Goal: Communication & Community: Answer question/provide support

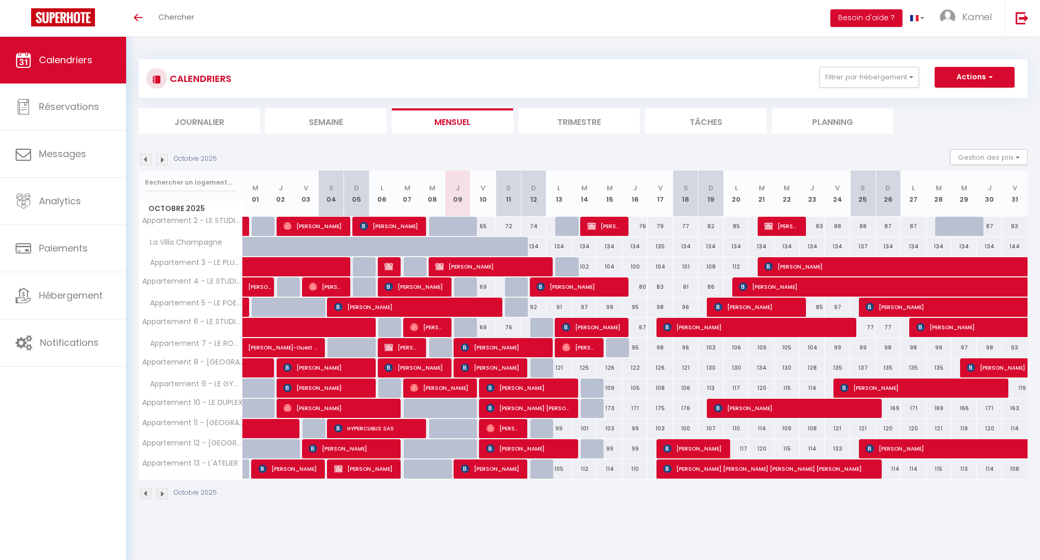
select select
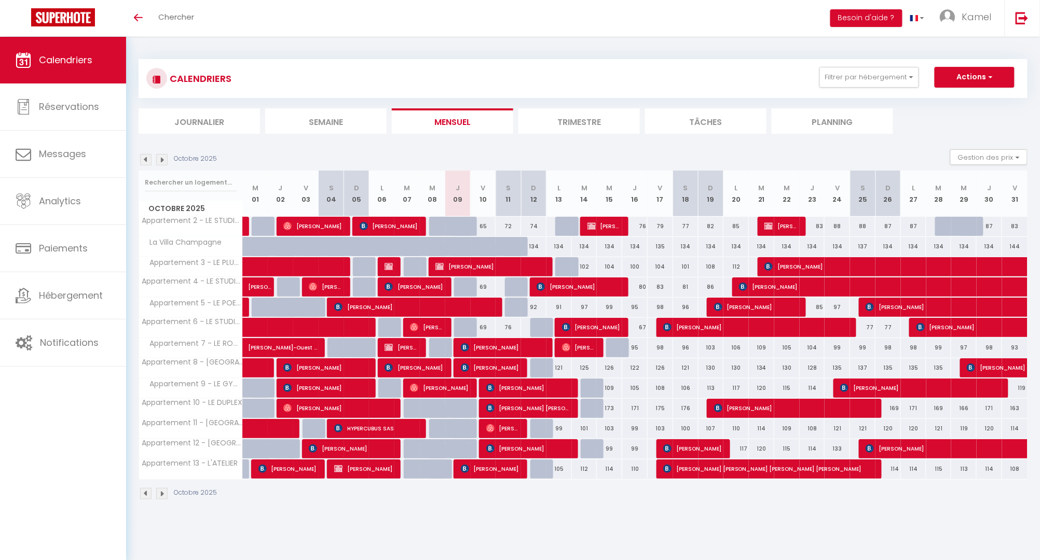
click at [493, 367] on span "[PERSON_NAME]" at bounding box center [490, 368] width 59 height 20
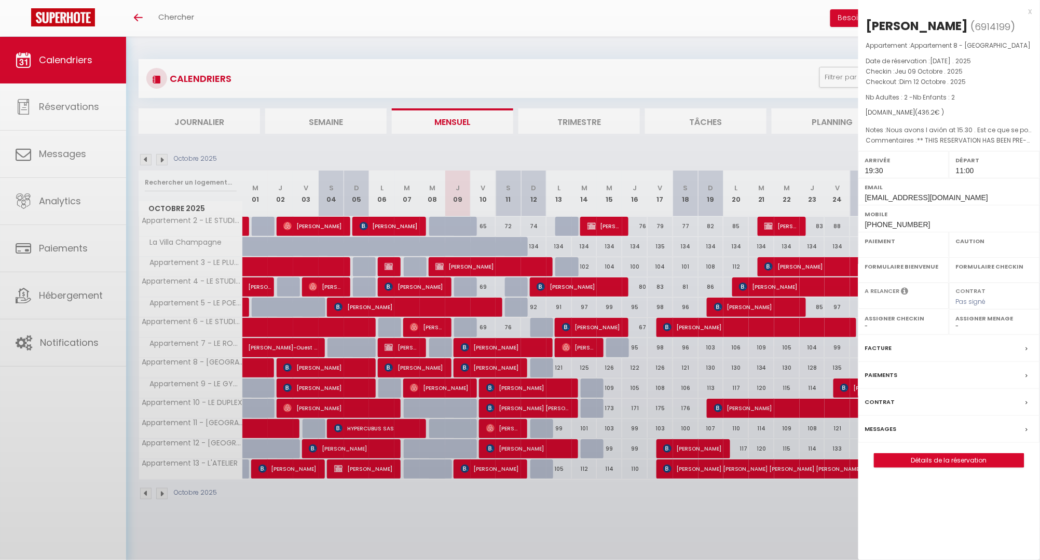
select select "OK"
select select "1"
select select "0"
select select "1"
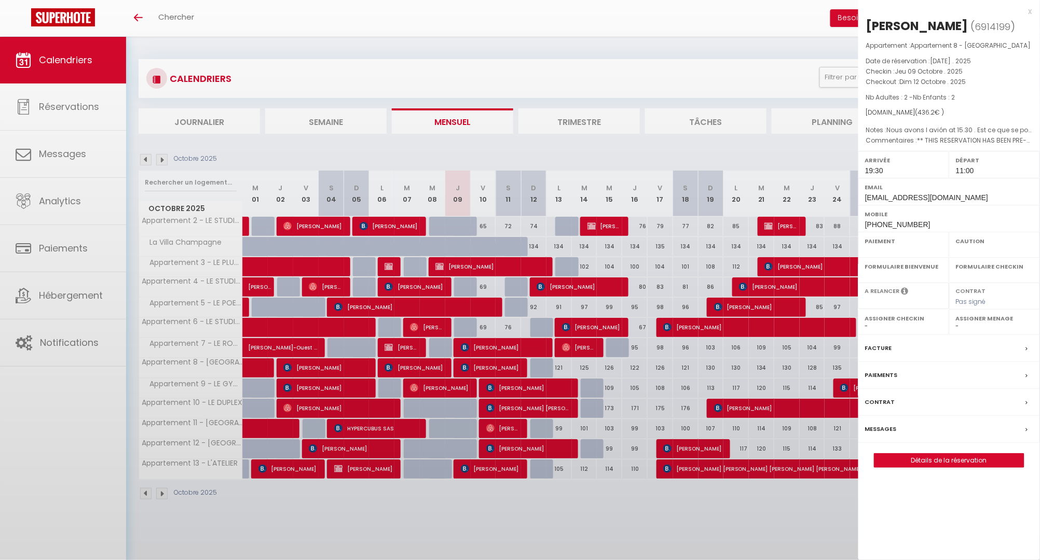
select select
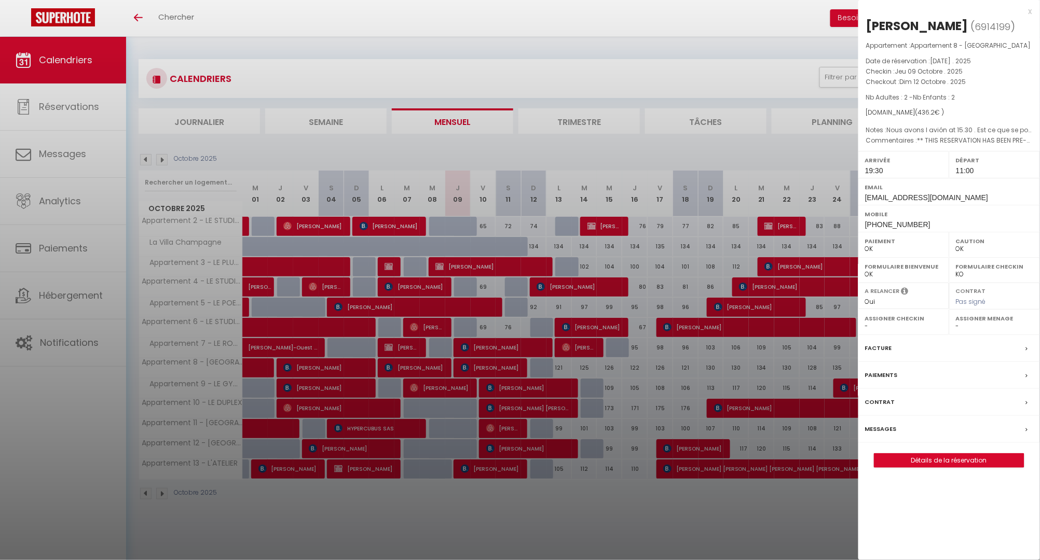
click at [495, 367] on div at bounding box center [520, 280] width 1040 height 560
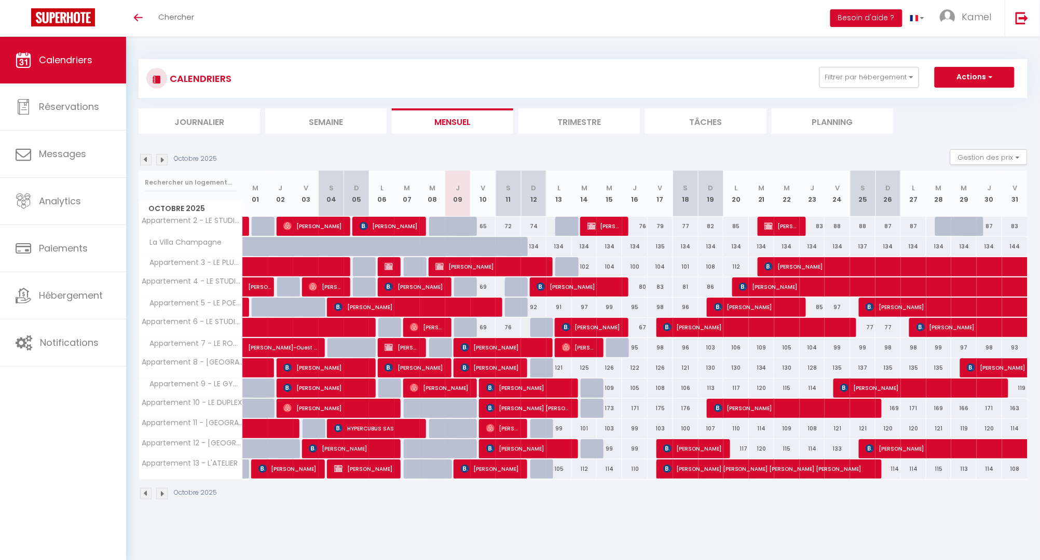
click at [495, 367] on span "[PERSON_NAME]" at bounding box center [490, 368] width 59 height 20
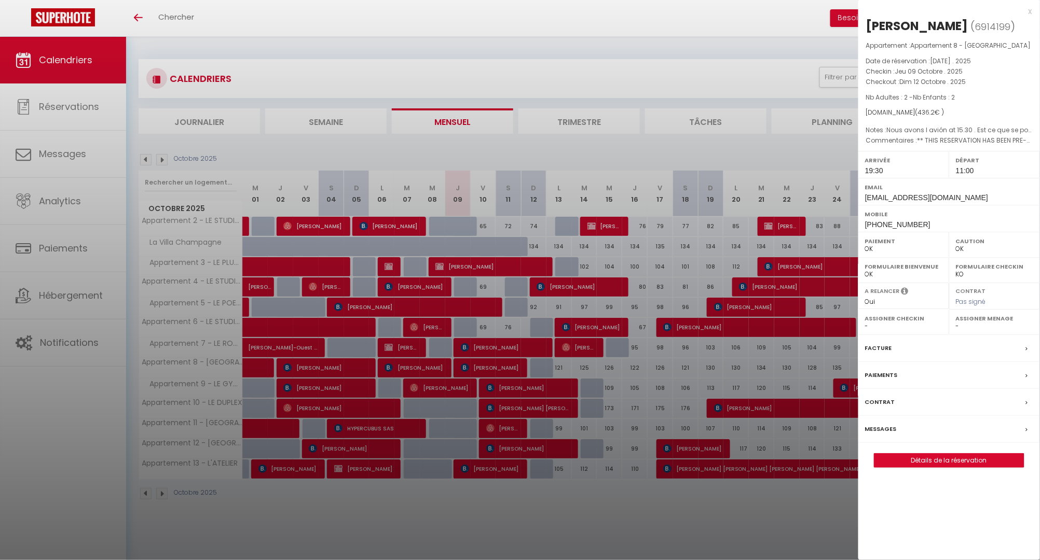
click at [938, 455] on link "Détails de la réservation" at bounding box center [948, 460] width 149 height 13
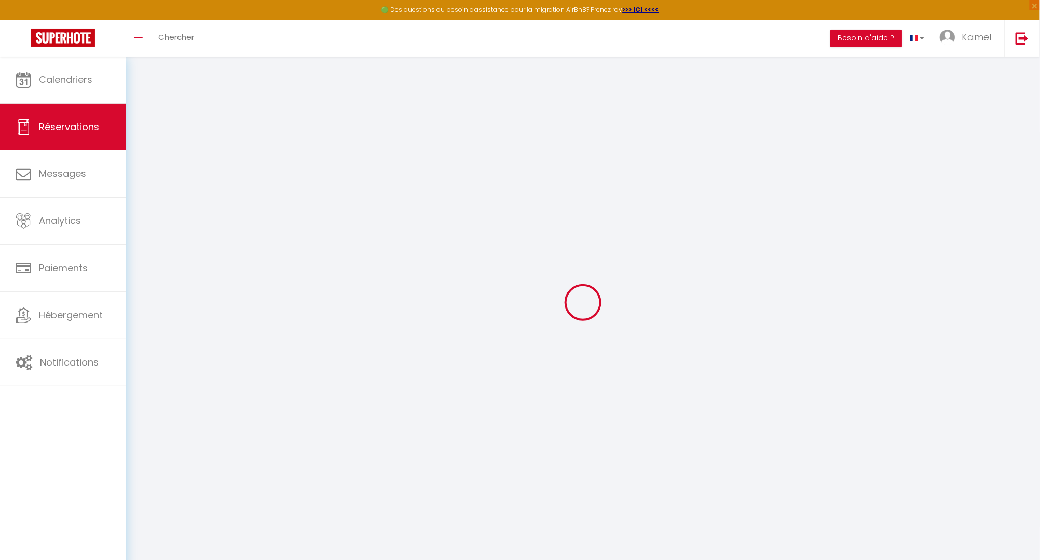
select select
checkbox input "false"
select select
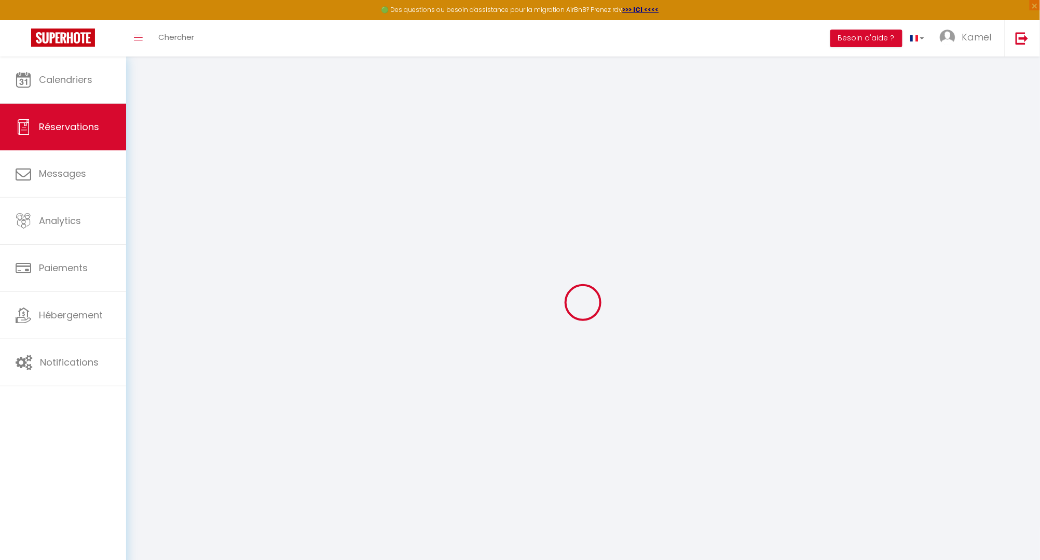
checkbox input "false"
type textarea "Nous avons l avión at 15.30 . Est ce que se possible de laiser les balises La b…"
type textarea "** THIS RESERVATION HAS BEEN PRE-PAID ** BOOKING NOTE : Payment charge is EUR 6…"
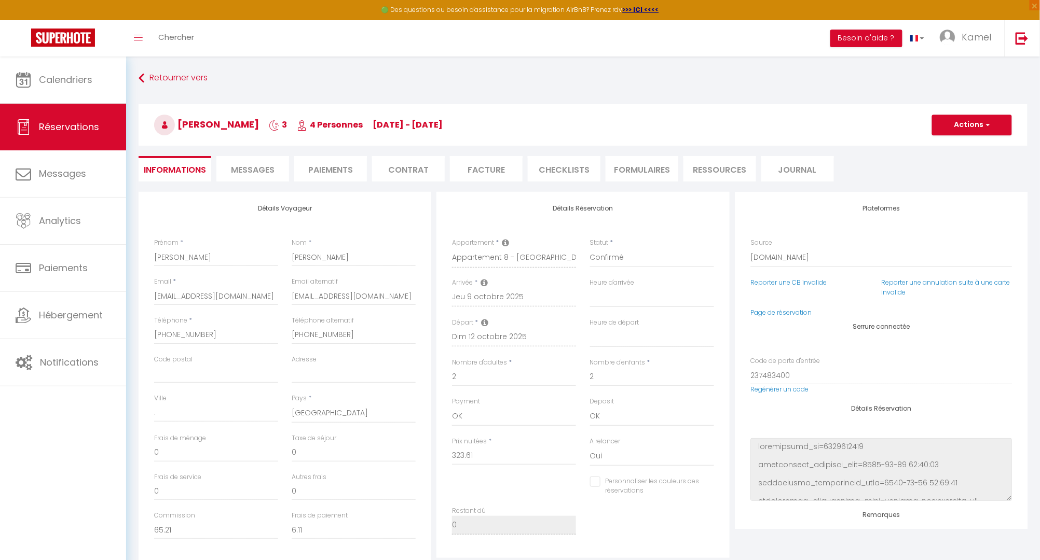
type input "60"
type input "52.59"
select select
checkbox input "false"
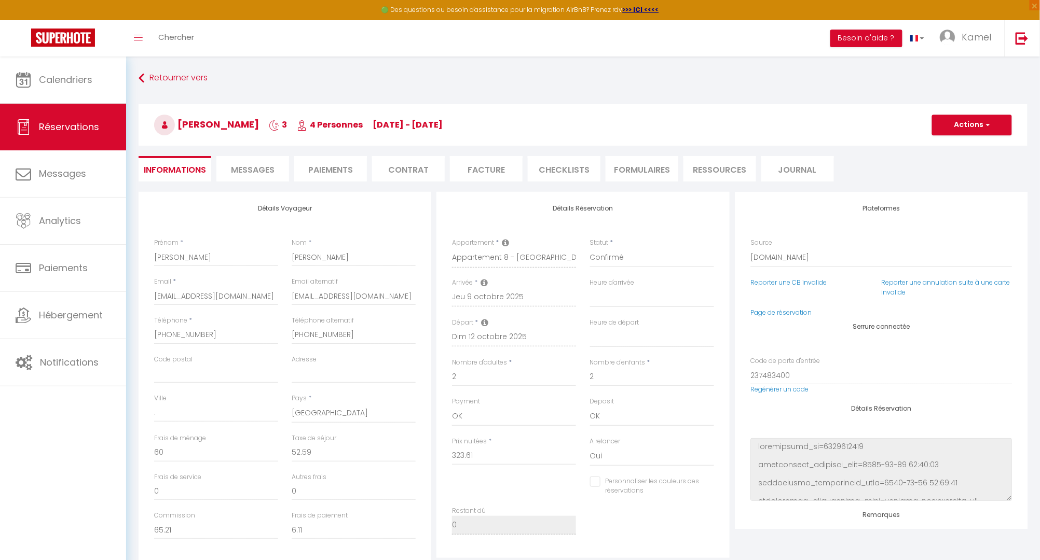
select select "19:30"
select select "11:00"
click at [168, 75] on link "Retourner vers" at bounding box center [583, 78] width 889 height 19
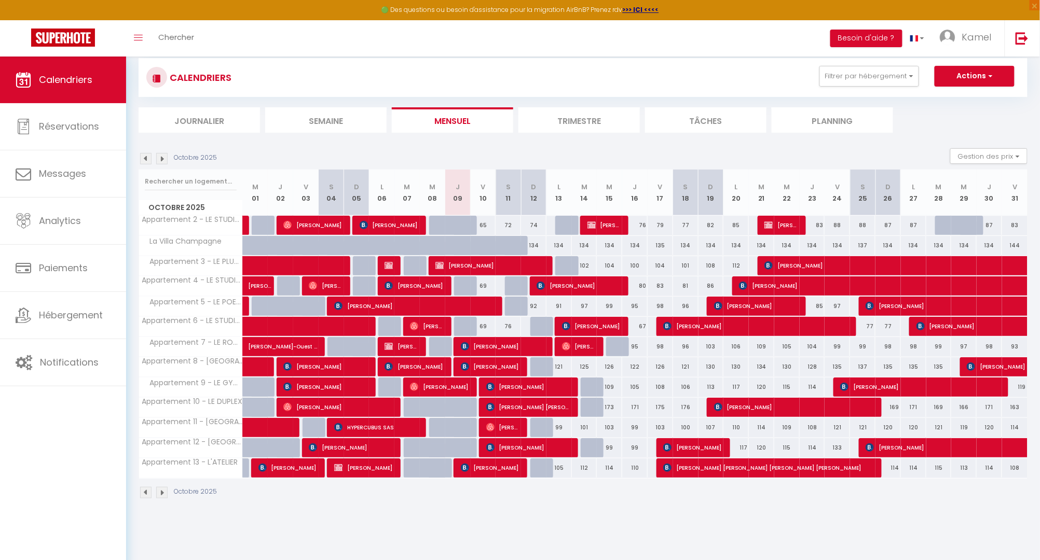
scroll to position [23, 0]
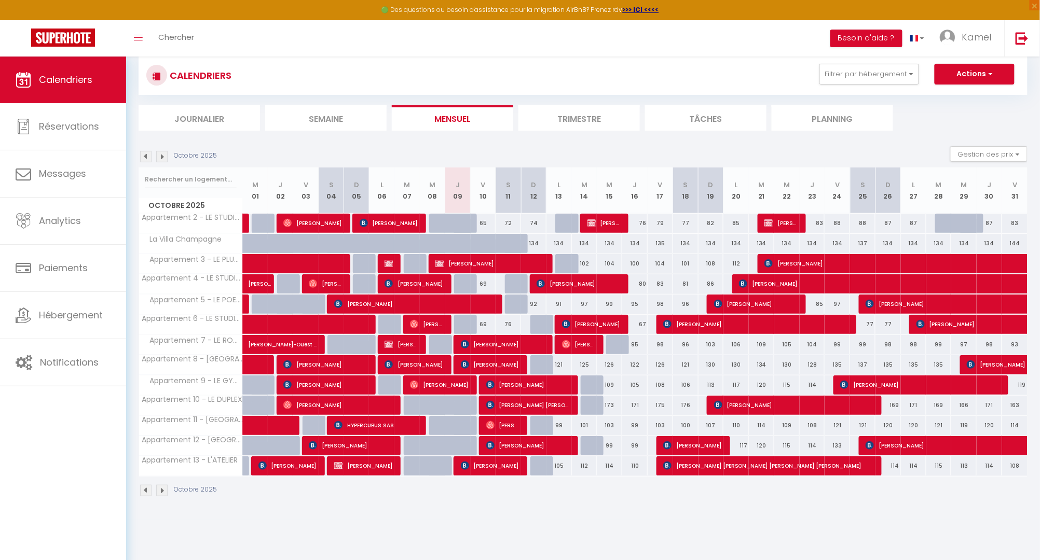
click at [487, 465] on span "[PERSON_NAME]" at bounding box center [490, 466] width 59 height 20
select select "OK"
select select "1"
select select "0"
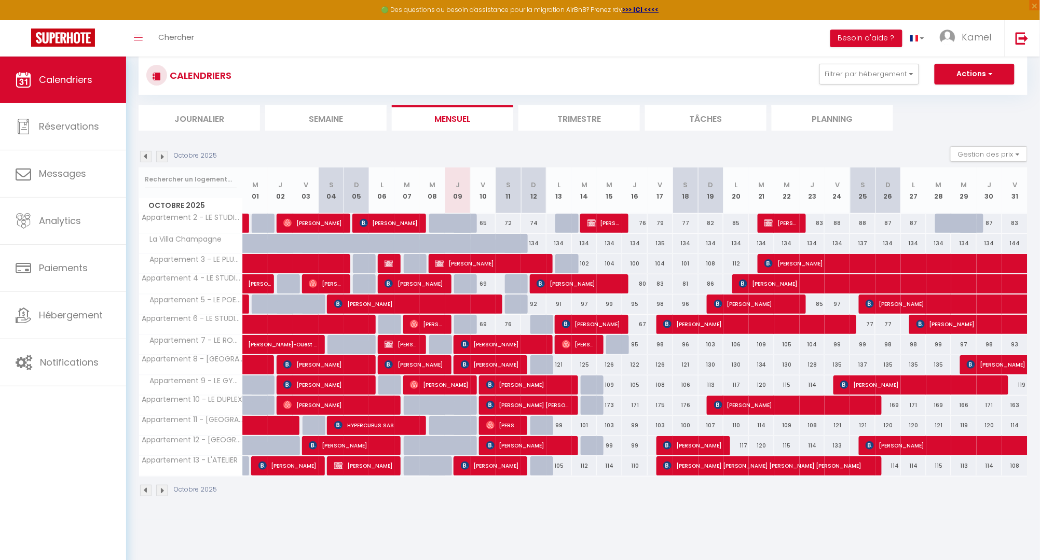
select select "1"
select select
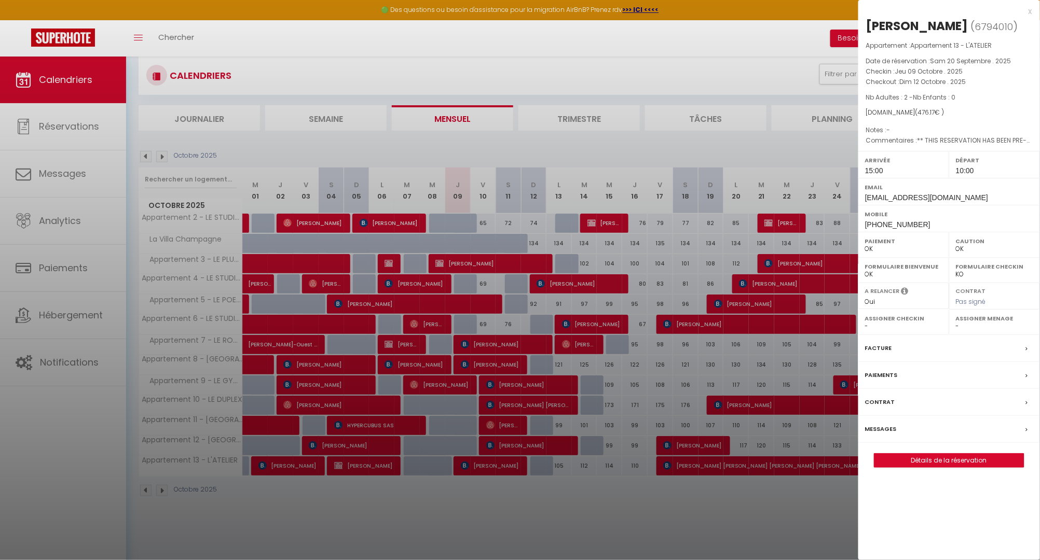
click at [884, 435] on label "Messages" at bounding box center [881, 429] width 32 height 11
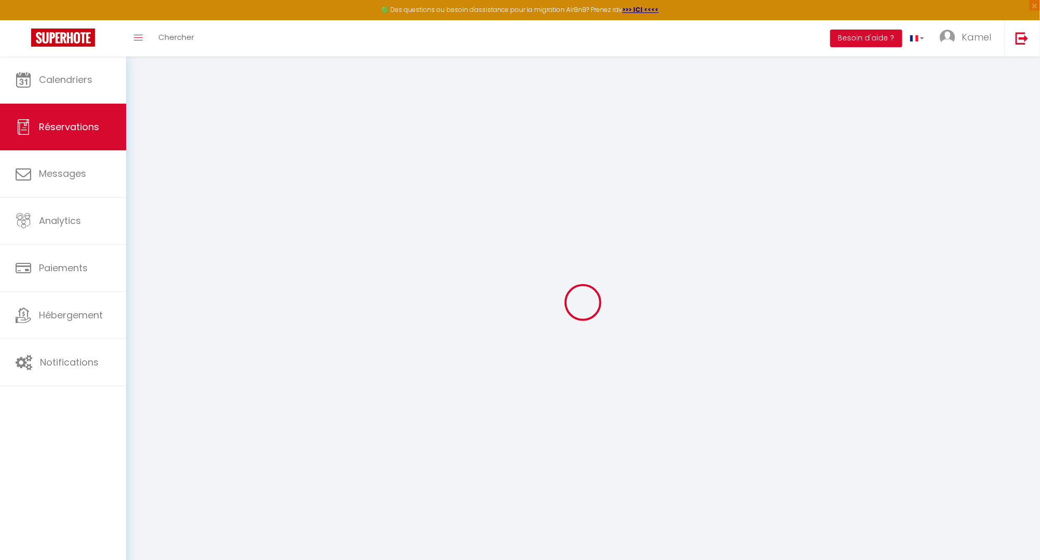
select select
checkbox input "false"
select select
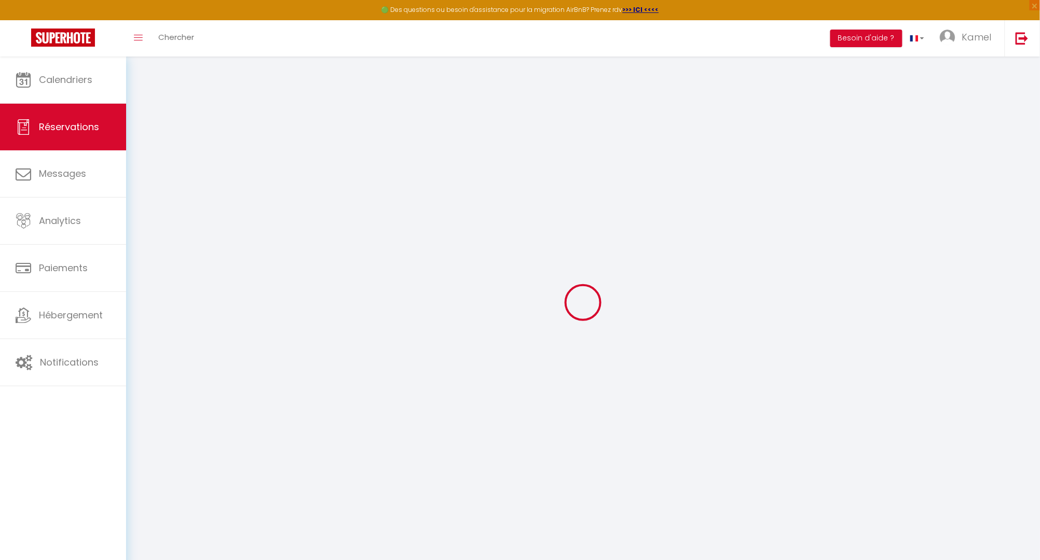
checkbox input "false"
type textarea "** THIS RESERVATION HAS BEEN PRE-PAID ** BOOKING NOTE : Payment charge is EUR 6…"
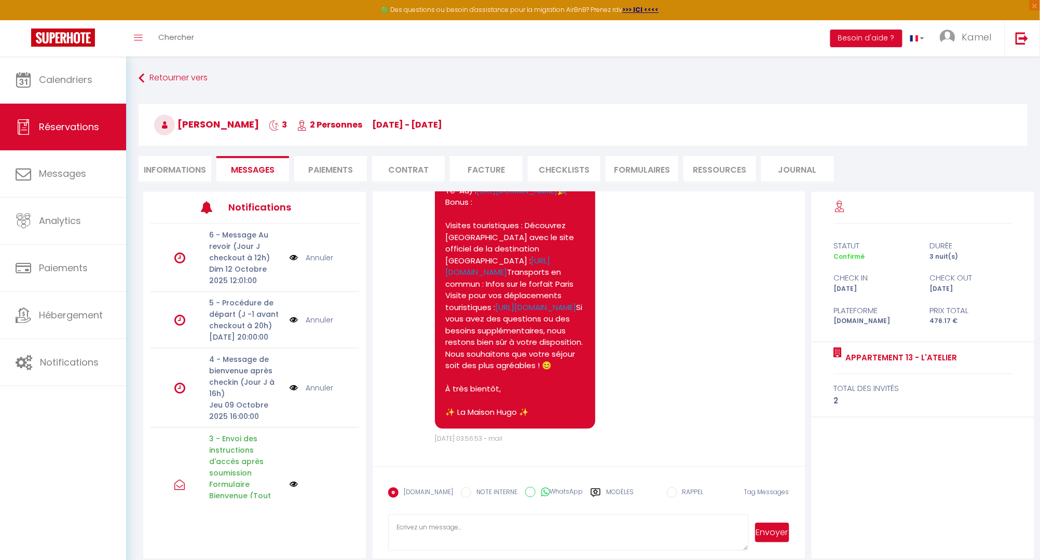
scroll to position [1897, 0]
click at [189, 78] on link "Retourner vers" at bounding box center [583, 78] width 889 height 19
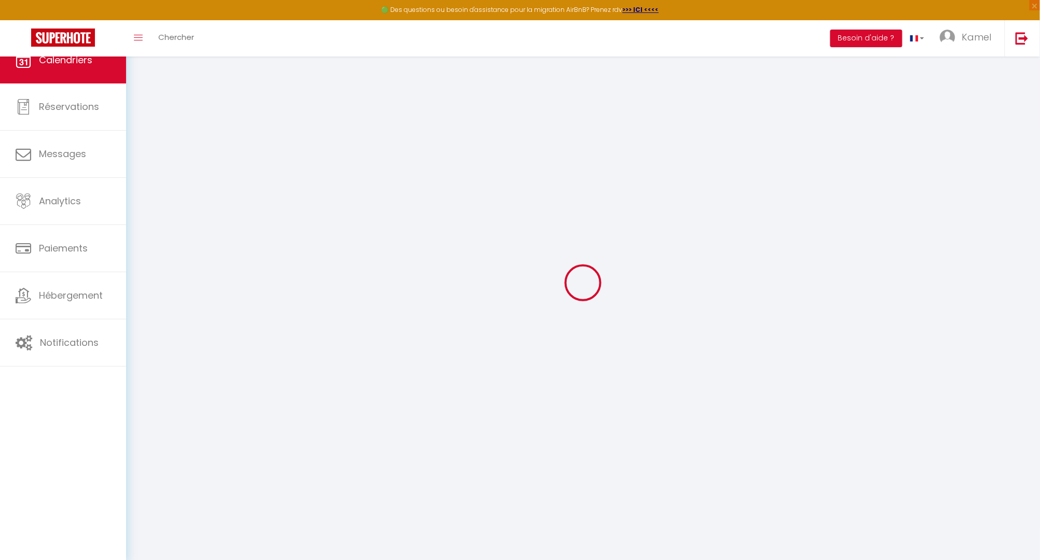
scroll to position [23, 0]
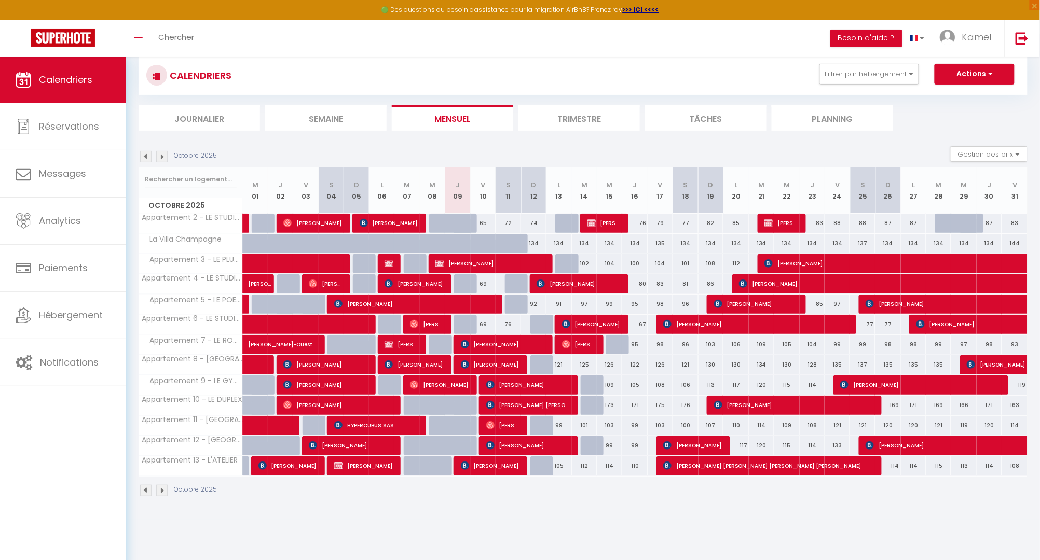
click at [514, 383] on span "[PERSON_NAME]" at bounding box center [528, 385] width 85 height 20
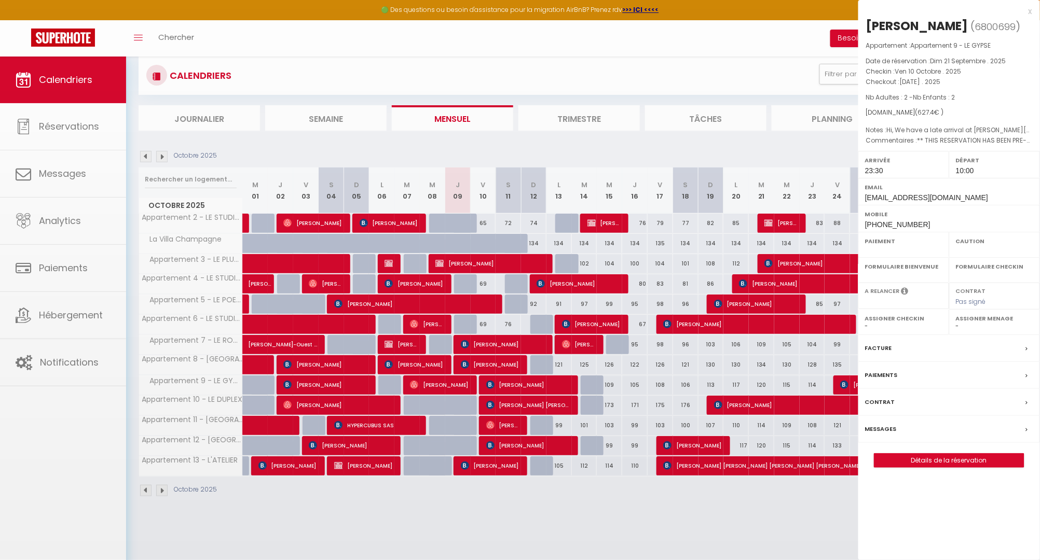
select select "OK"
select select "1"
select select "0"
select select "1"
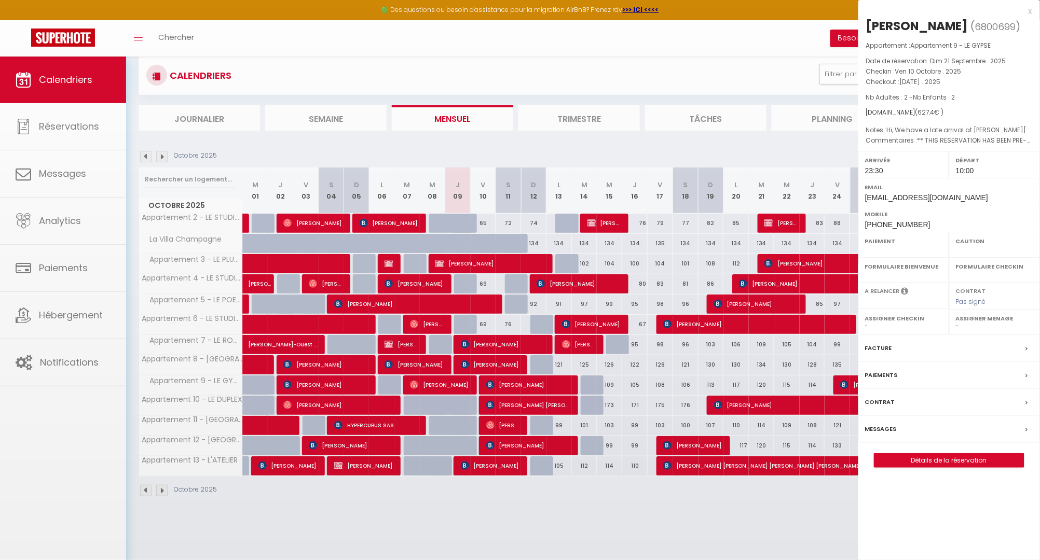
select select
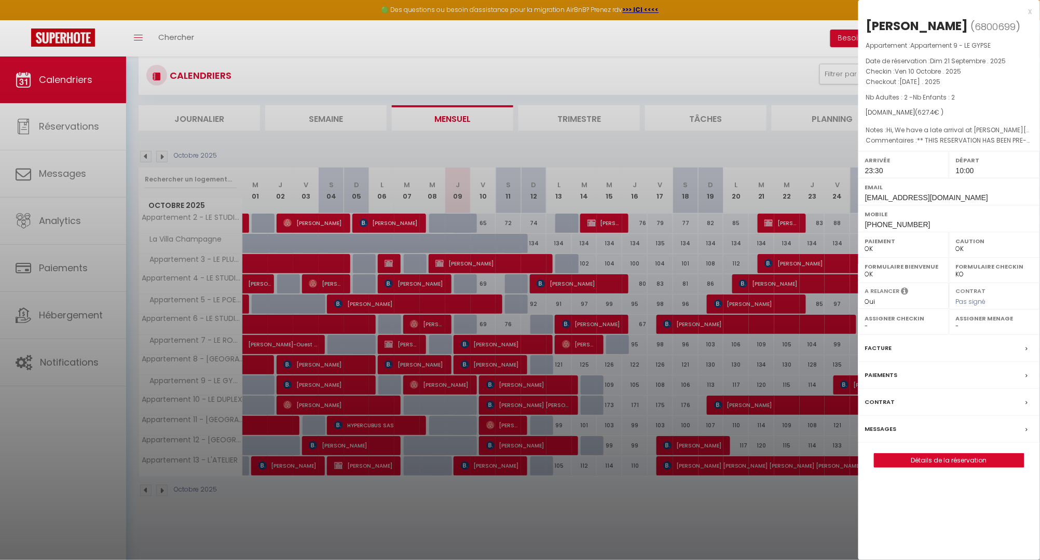
click at [886, 428] on label "Messages" at bounding box center [881, 429] width 32 height 11
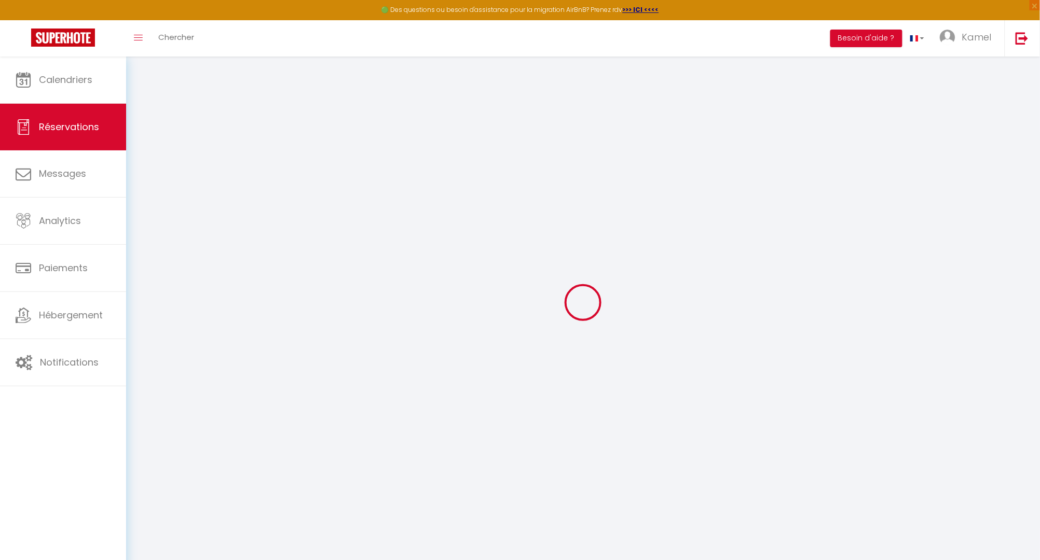
select select
checkbox input "false"
select select
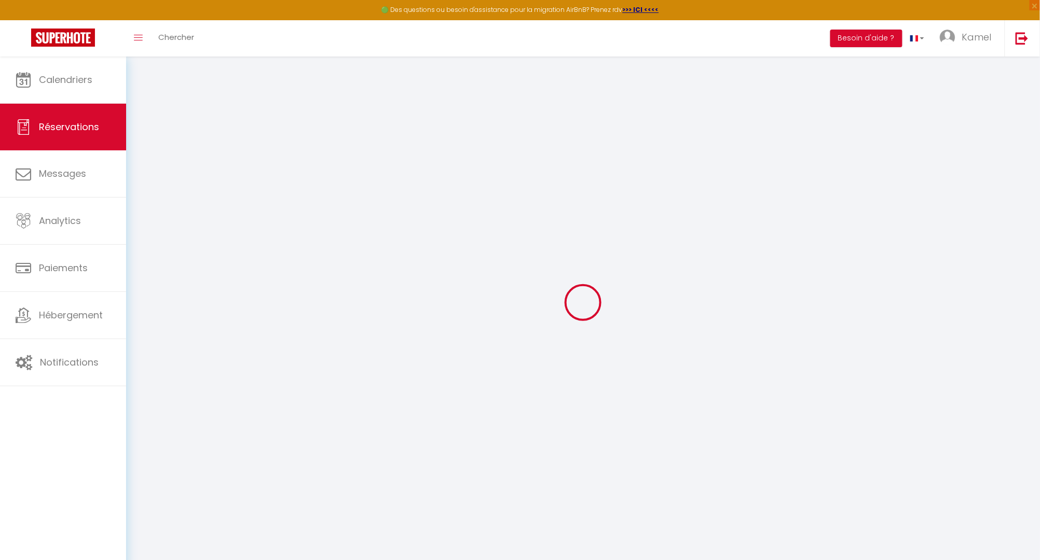
checkbox input "false"
type textarea "Hi, We have a late arrival at [PERSON_NAME][GEOGRAPHIC_DATA] at 22:55, so we’ll…"
type textarea "** THIS RESERVATION HAS BEEN PRE-PAID ** BOOKING NOTE : Payment charge is EUR 8…"
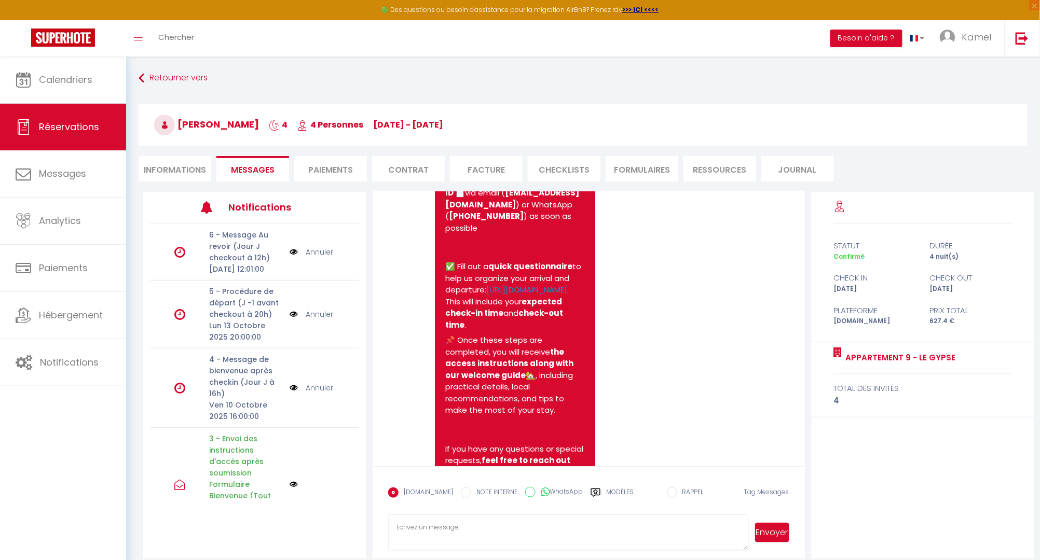
scroll to position [189, 0]
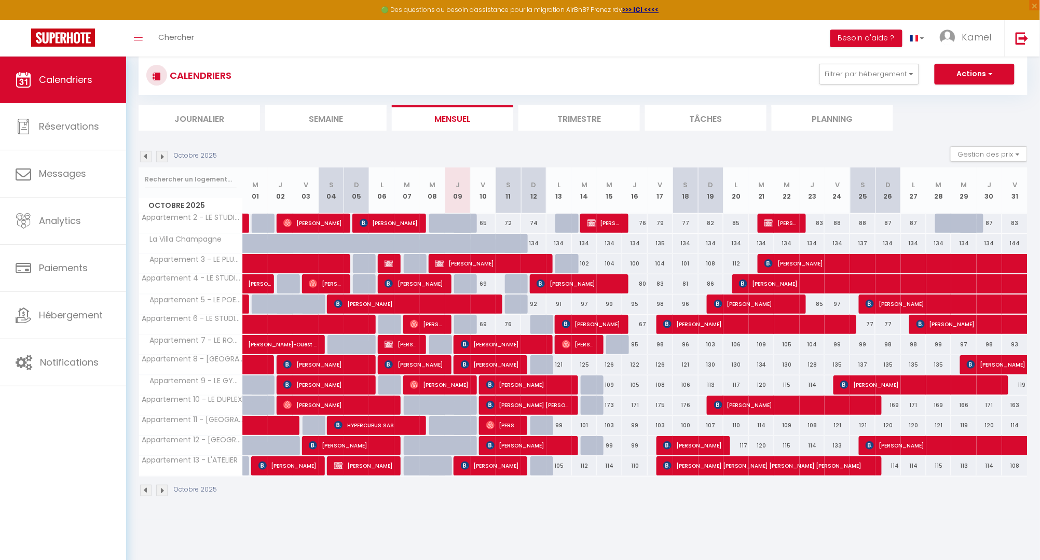
click at [515, 424] on span "[PERSON_NAME]" at bounding box center [503, 426] width 34 height 20
select select "OK"
select select "1"
select select "0"
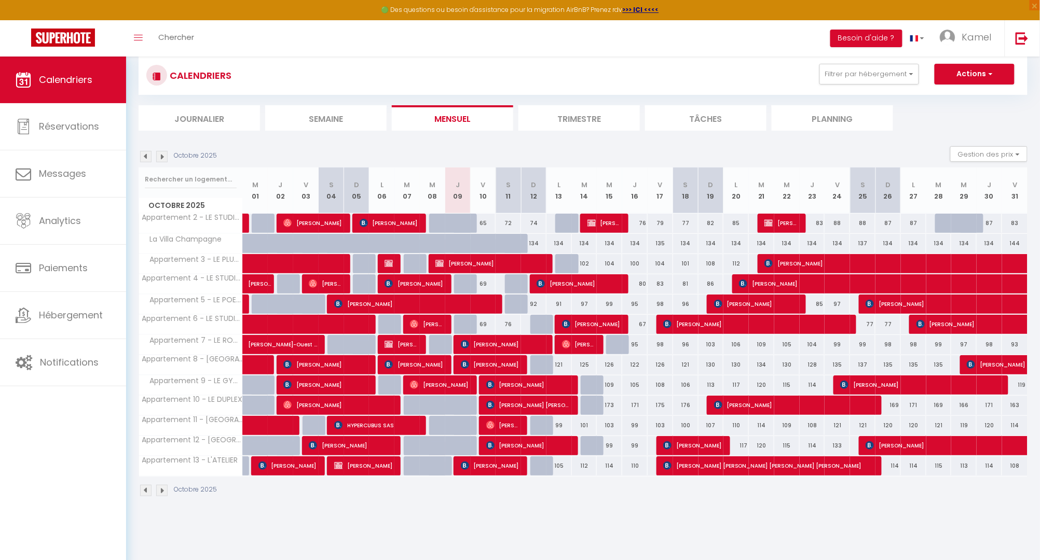
select select "1"
select select
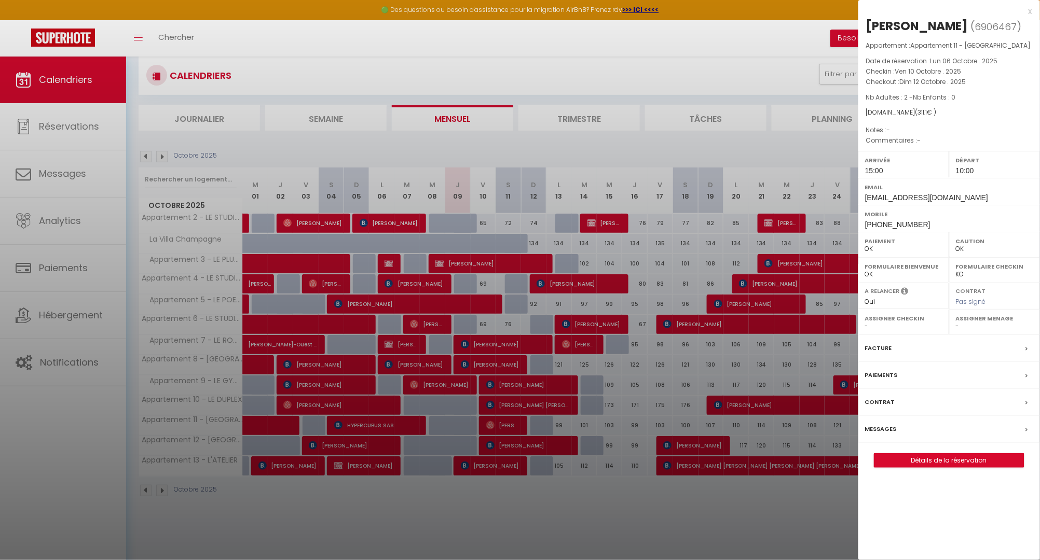
click at [886, 426] on label "Messages" at bounding box center [881, 429] width 32 height 11
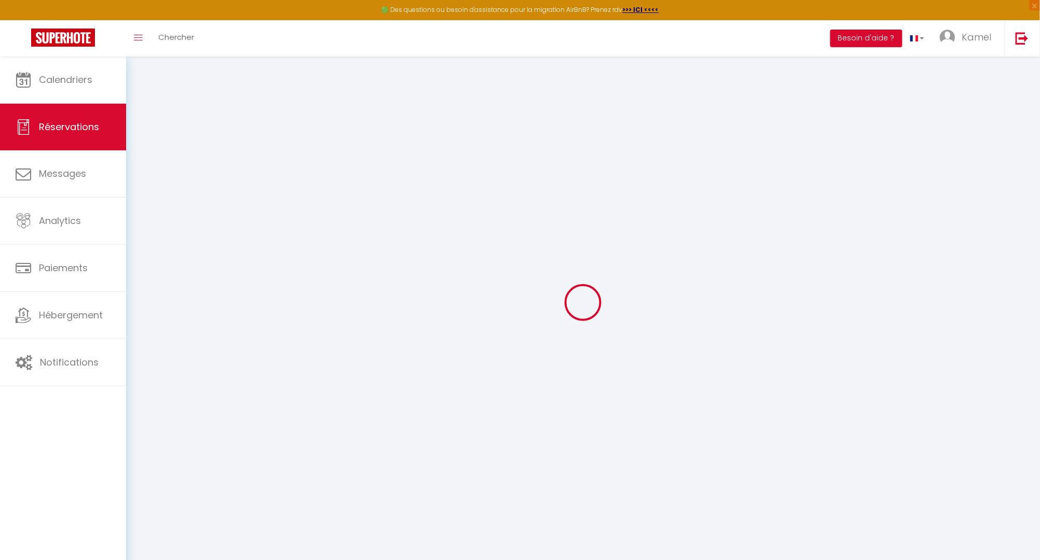
select select
checkbox input "false"
select select
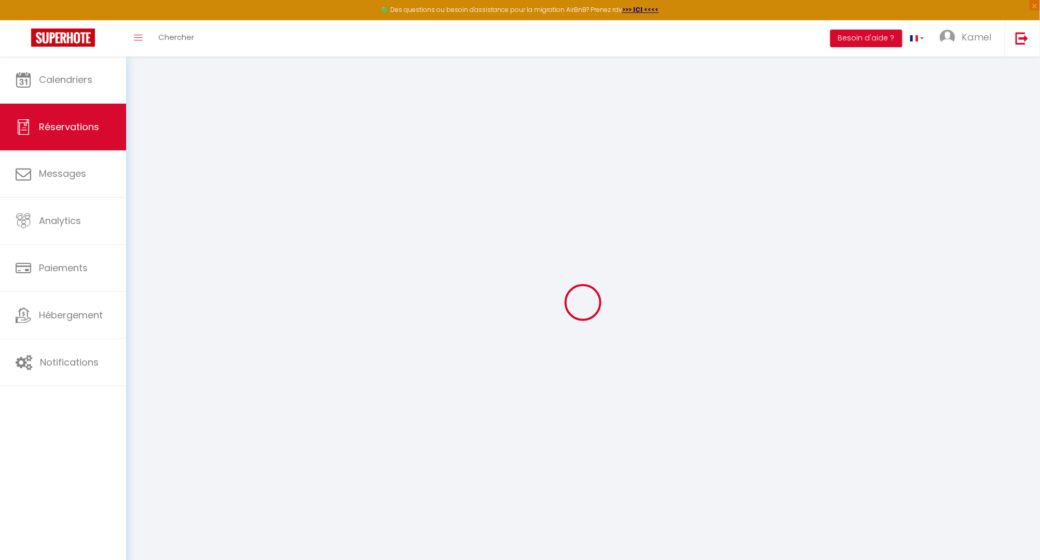
select select
checkbox input "false"
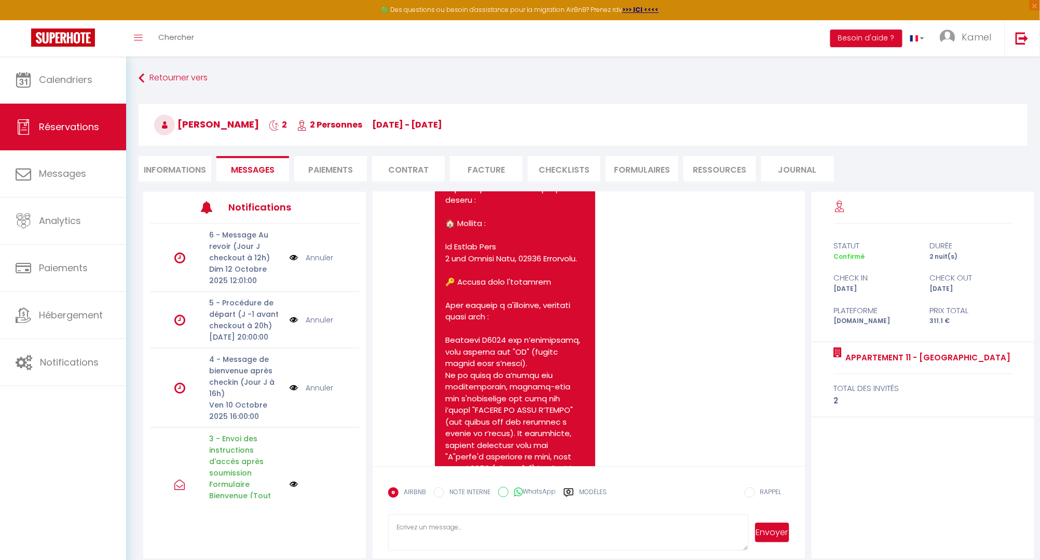
scroll to position [817, 0]
click at [169, 77] on link "Retourner vers" at bounding box center [583, 78] width 889 height 19
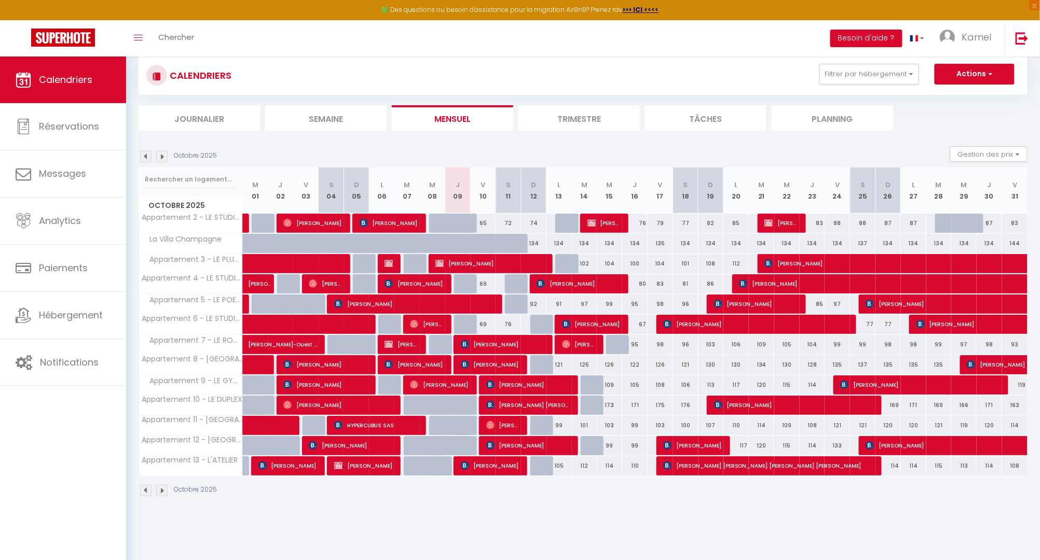
click at [543, 447] on span "[PERSON_NAME]" at bounding box center [528, 446] width 85 height 20
select select "OK"
select select "0"
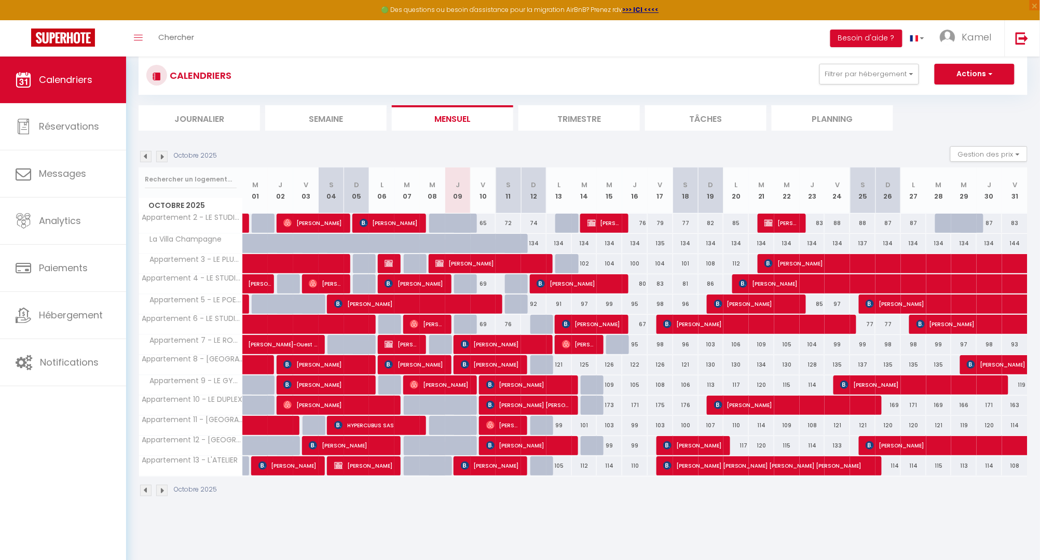
select select "1"
select select
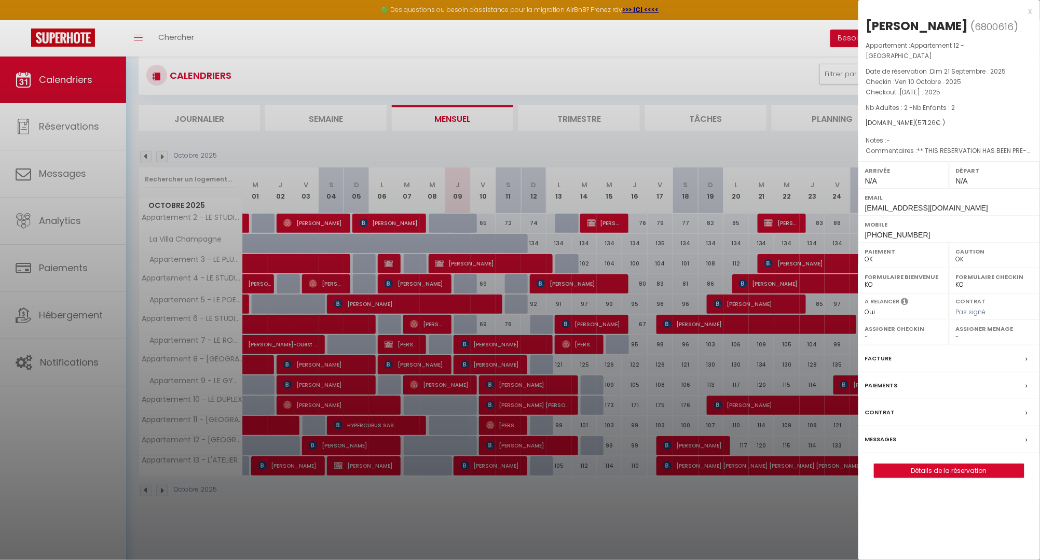
click at [882, 434] on label "Messages" at bounding box center [881, 439] width 32 height 11
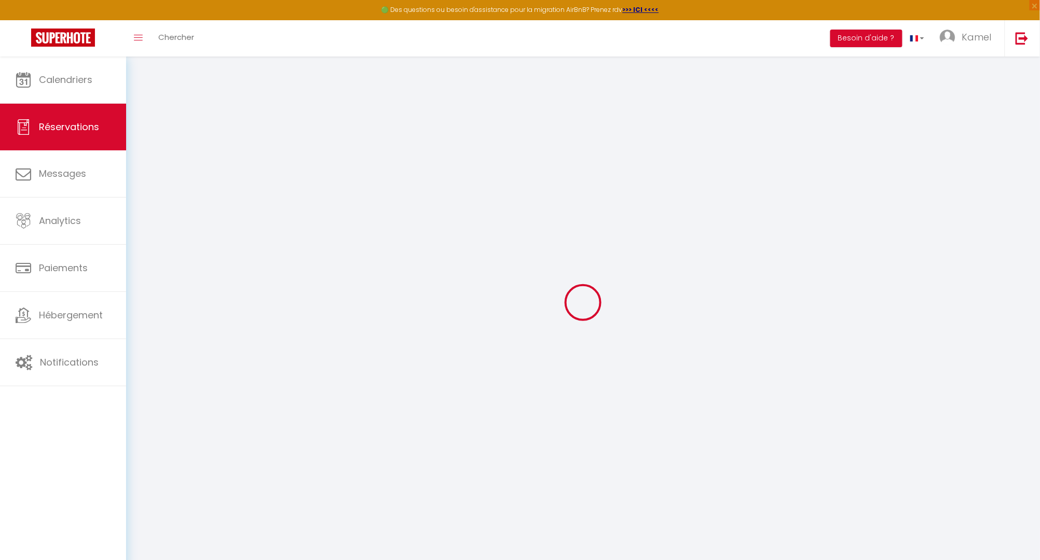
select select
checkbox input "false"
select select
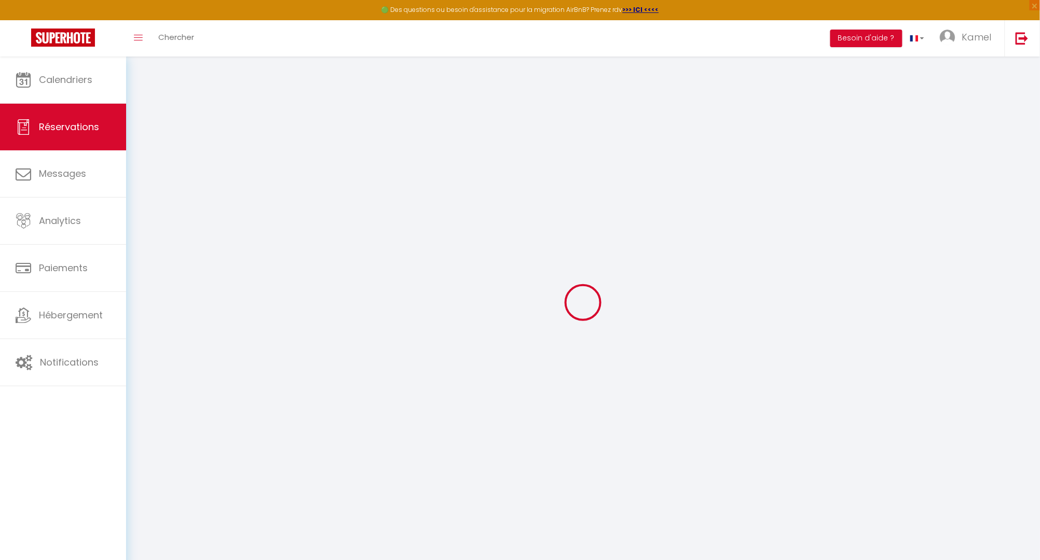
checkbox input "false"
type textarea "** THIS RESERVATION HAS BEEN PRE-PAID ** BOOKING NOTE : Payment charge is EUR 7…"
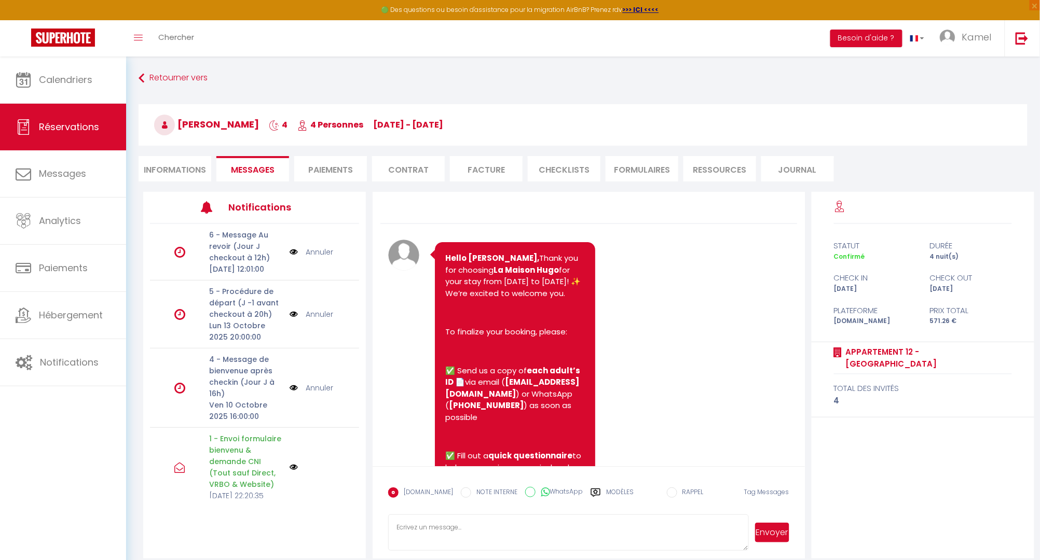
click at [178, 164] on li "Informations" at bounding box center [175, 168] width 73 height 25
select select
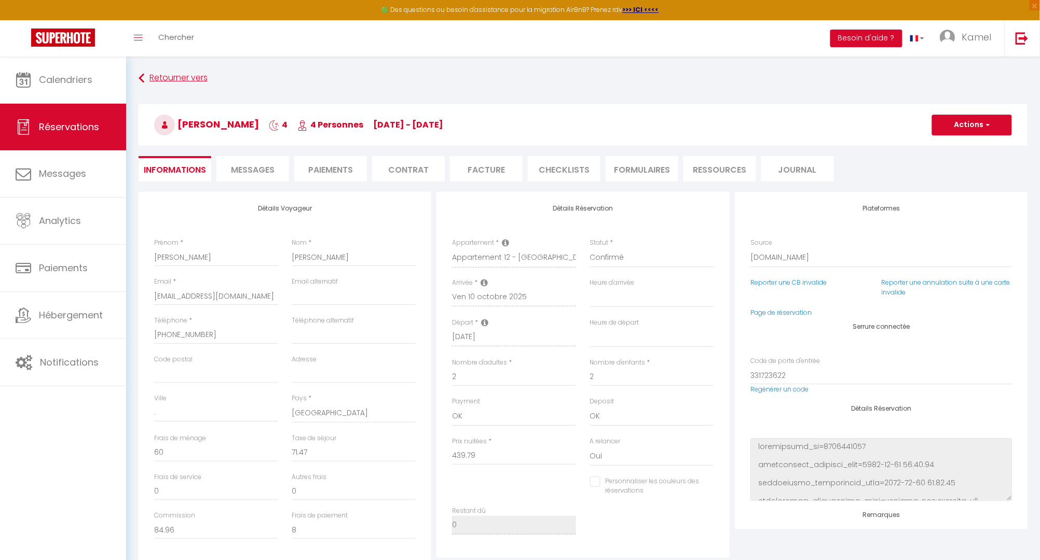
click at [185, 74] on link "Retourner vers" at bounding box center [583, 78] width 889 height 19
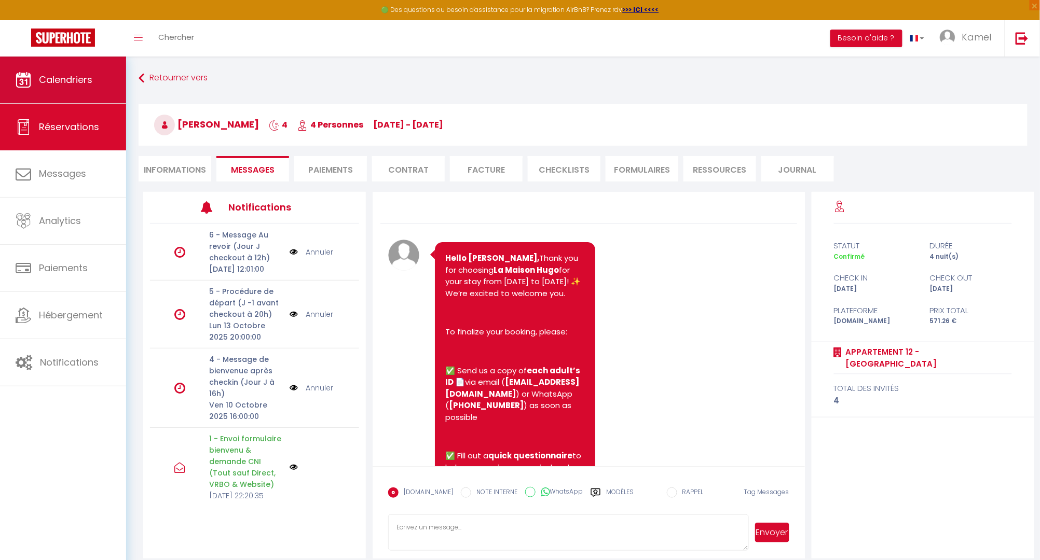
click at [85, 81] on span "Calendriers" at bounding box center [65, 79] width 53 height 13
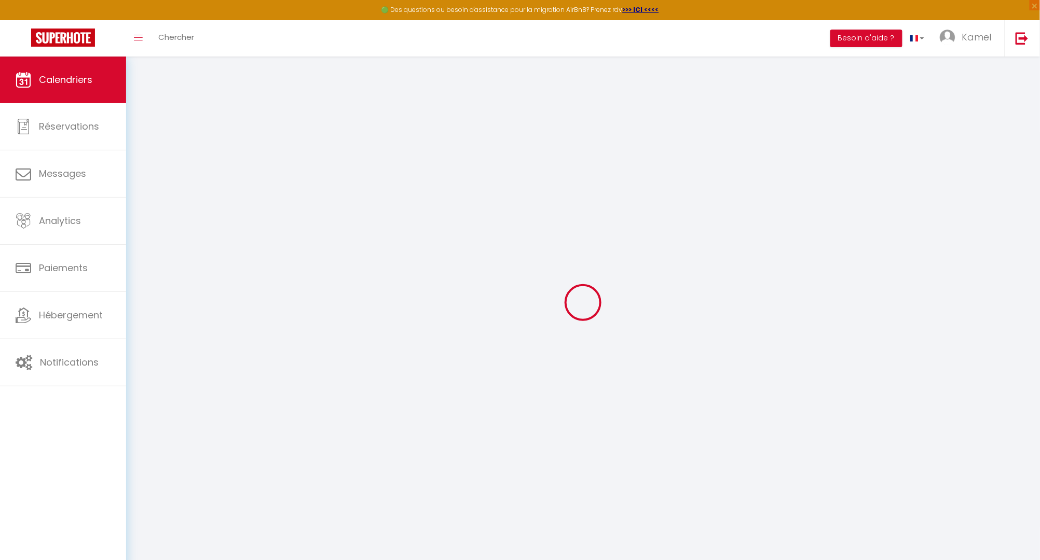
select select
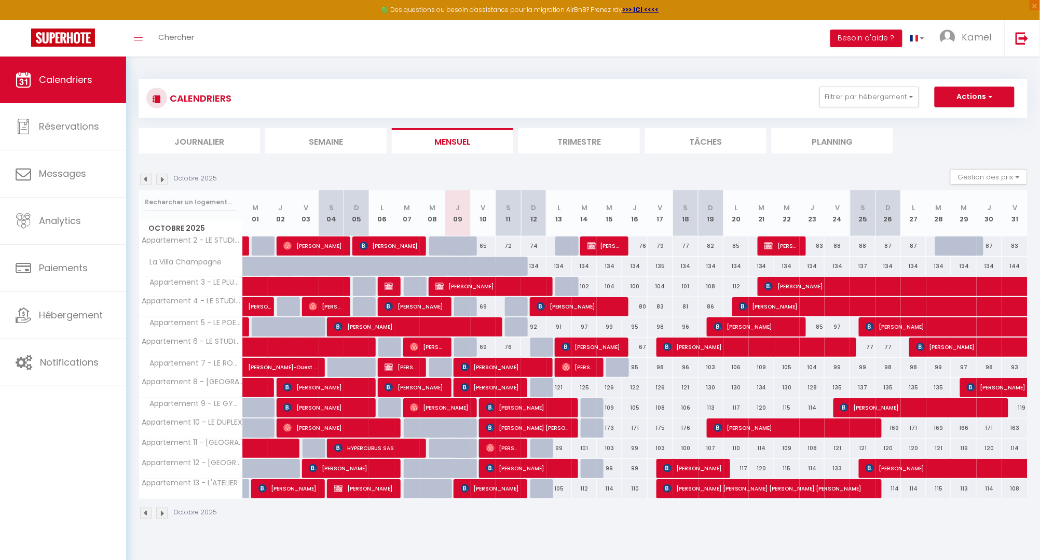
click at [518, 468] on span "[PERSON_NAME]" at bounding box center [528, 469] width 85 height 20
select select "OK"
select select "0"
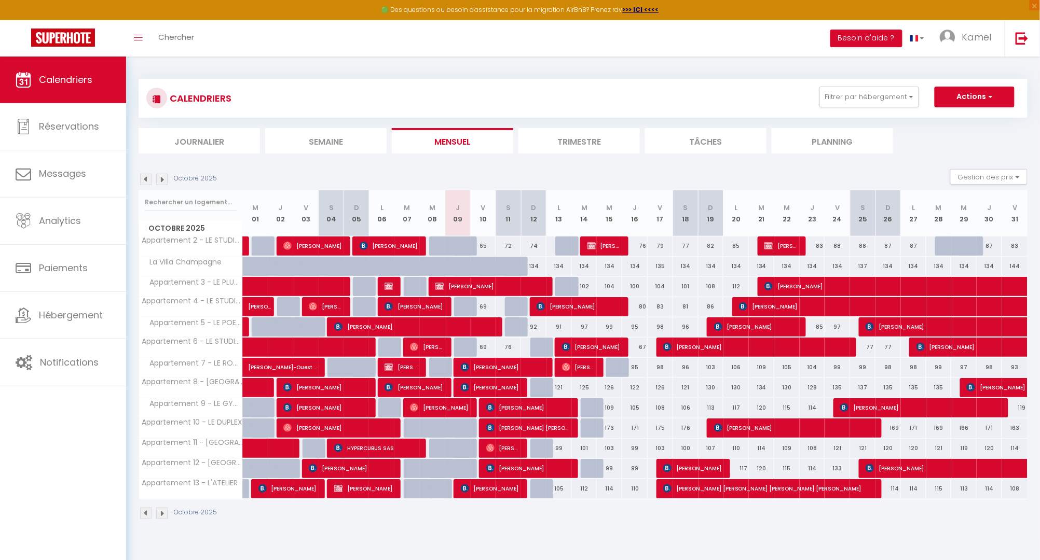
select select "1"
select select
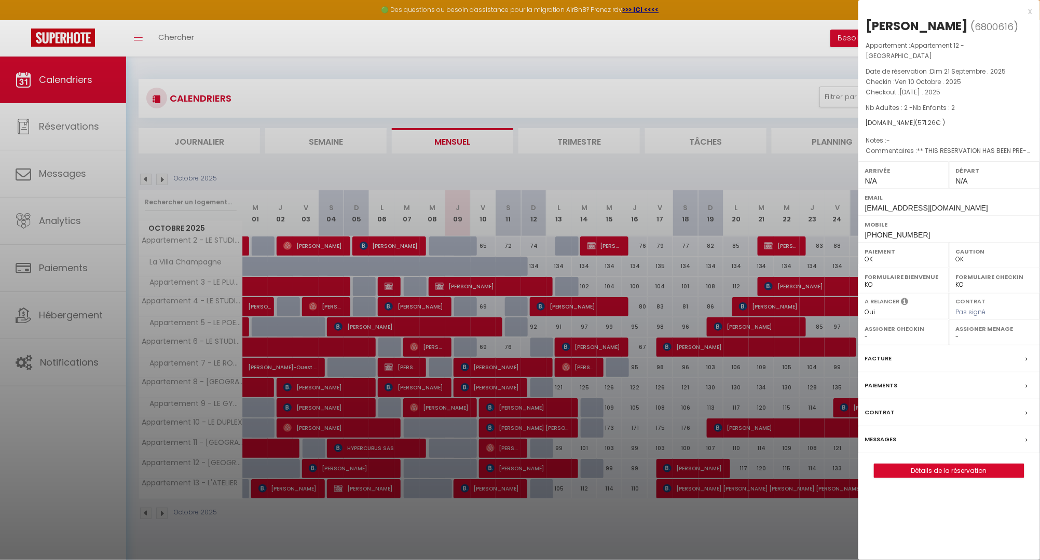
click at [576, 461] on div at bounding box center [520, 280] width 1040 height 560
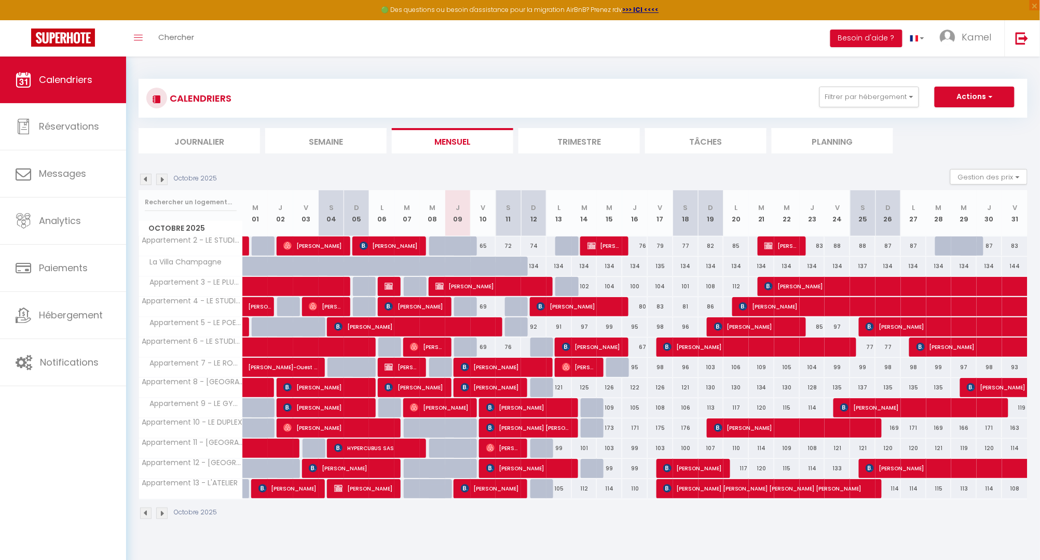
click at [556, 471] on span "[PERSON_NAME]" at bounding box center [528, 469] width 85 height 20
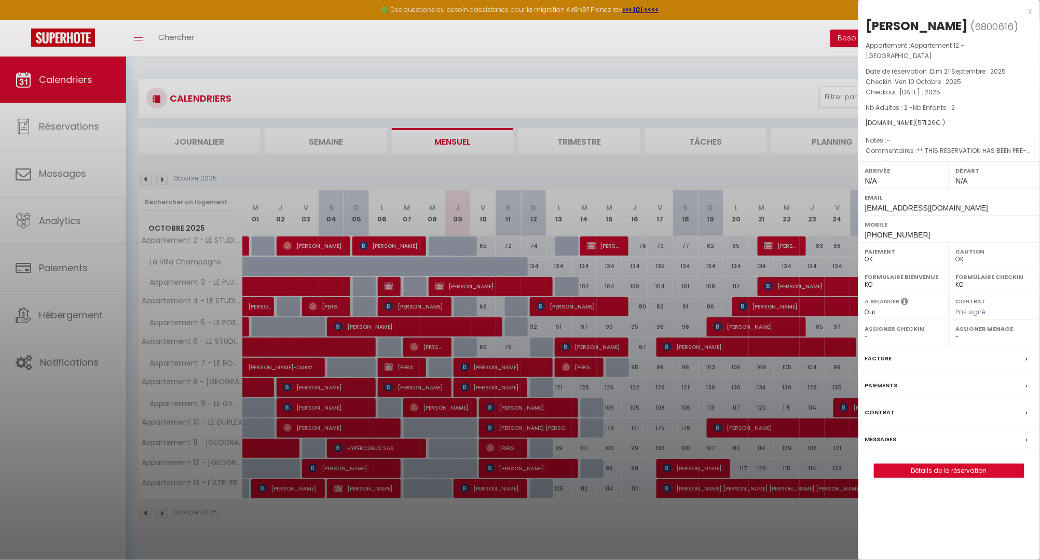
click at [545, 431] on div at bounding box center [520, 280] width 1040 height 560
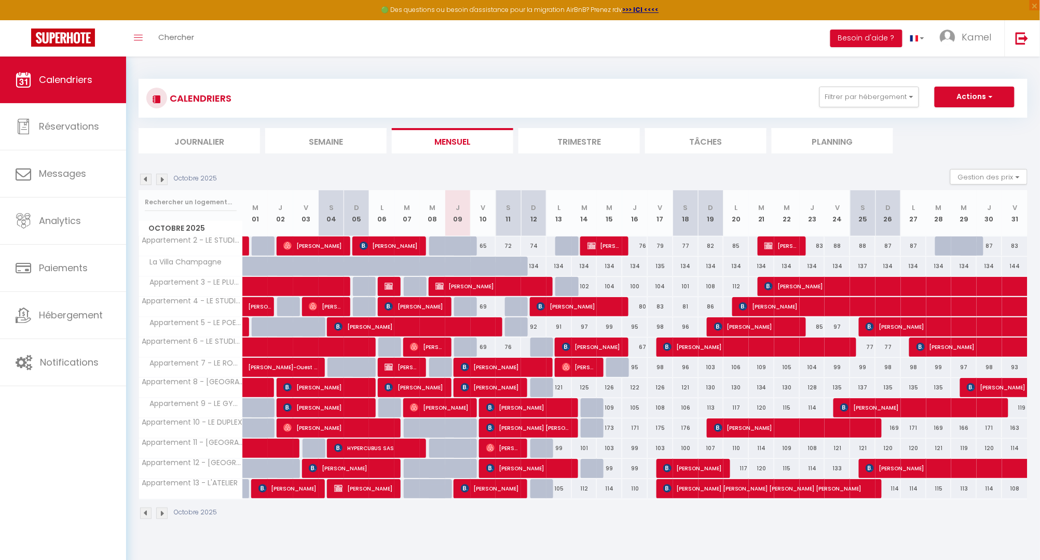
click at [552, 430] on span "[PERSON_NAME] [PERSON_NAME]" at bounding box center [528, 428] width 85 height 20
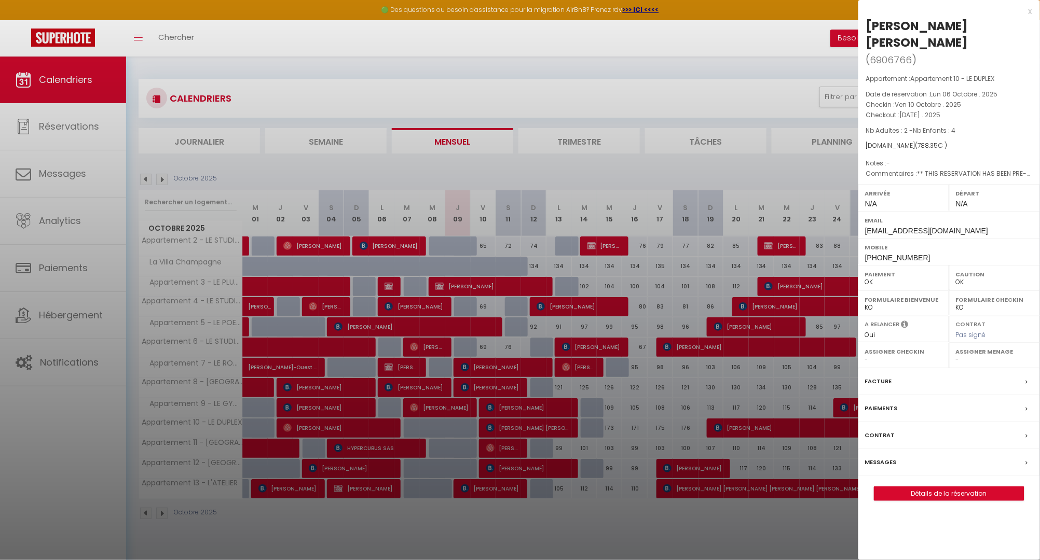
click at [553, 429] on div at bounding box center [520, 280] width 1040 height 560
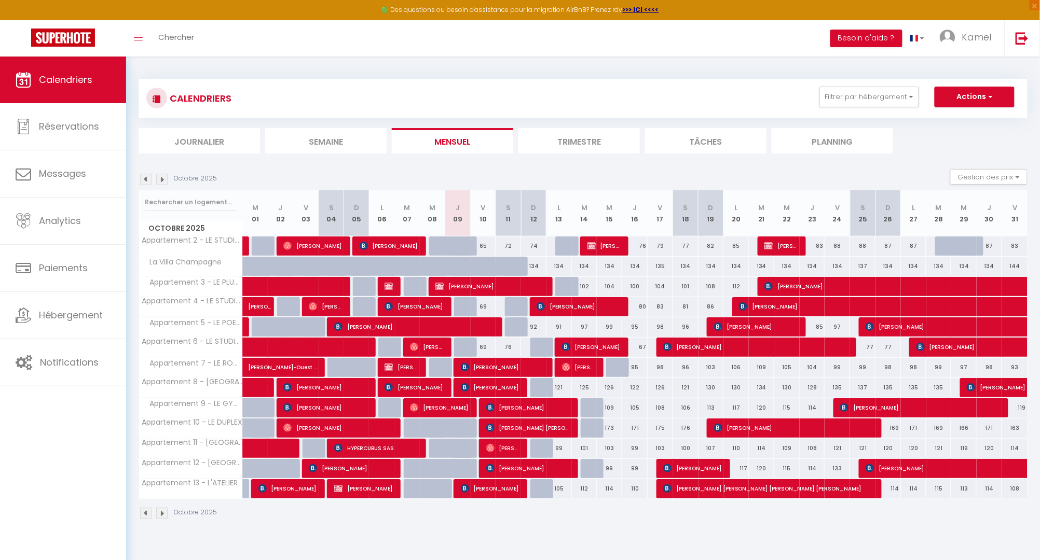
click at [570, 511] on div "Octobre 2025" at bounding box center [583, 515] width 889 height 31
click at [541, 430] on span "[PERSON_NAME] [PERSON_NAME]" at bounding box center [528, 428] width 85 height 20
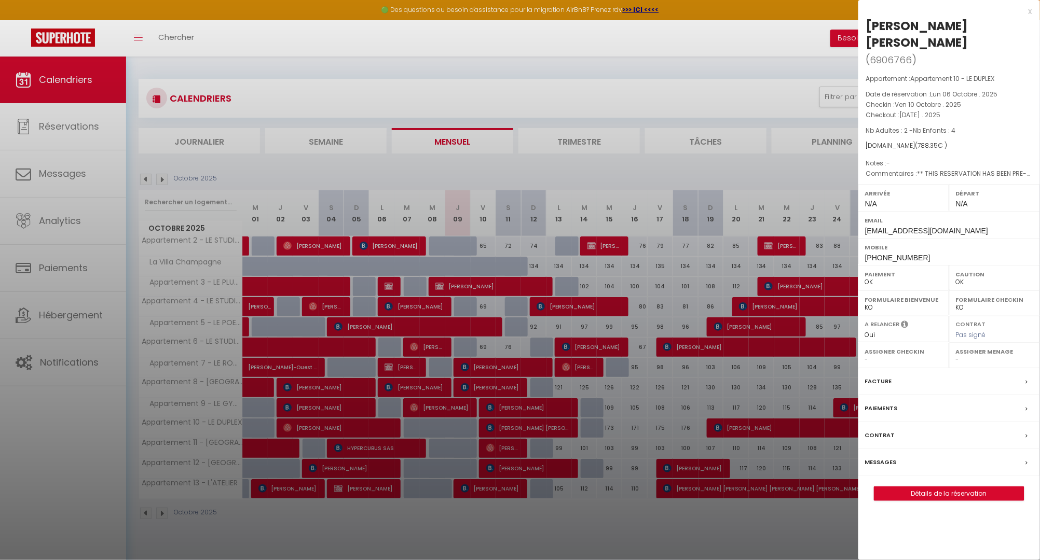
click at [887, 460] on label "Messages" at bounding box center [881, 462] width 32 height 11
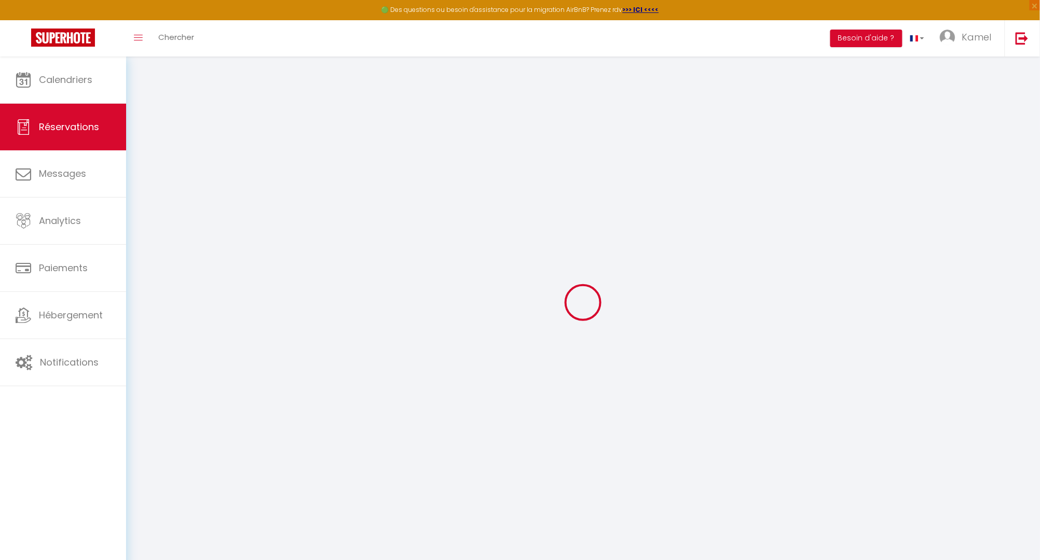
select select
checkbox input "false"
select select
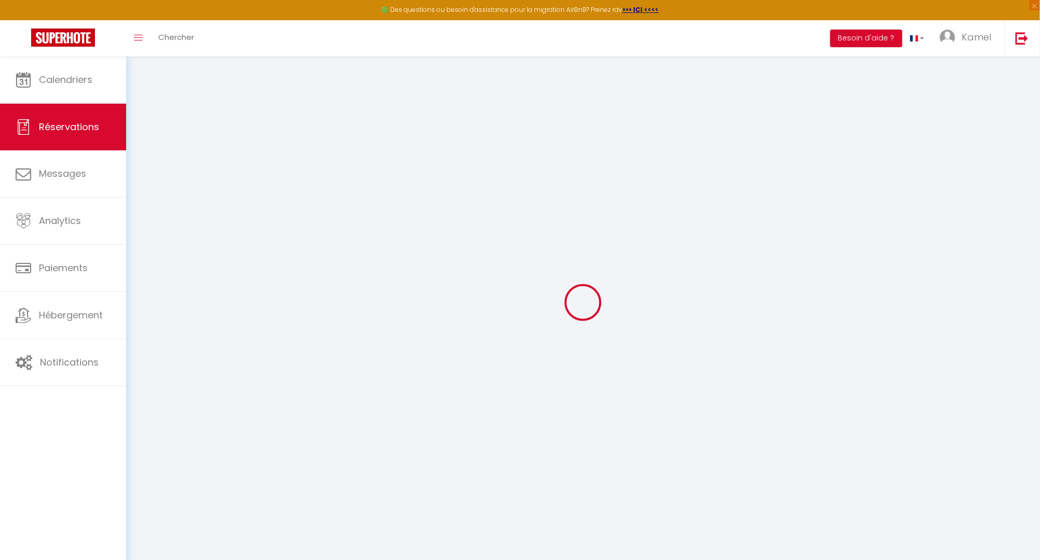
checkbox input "false"
type textarea "** THIS RESERVATION HAS BEEN PRE-PAID ** BOOKING NOTE : Payment charge is EUR 1…"
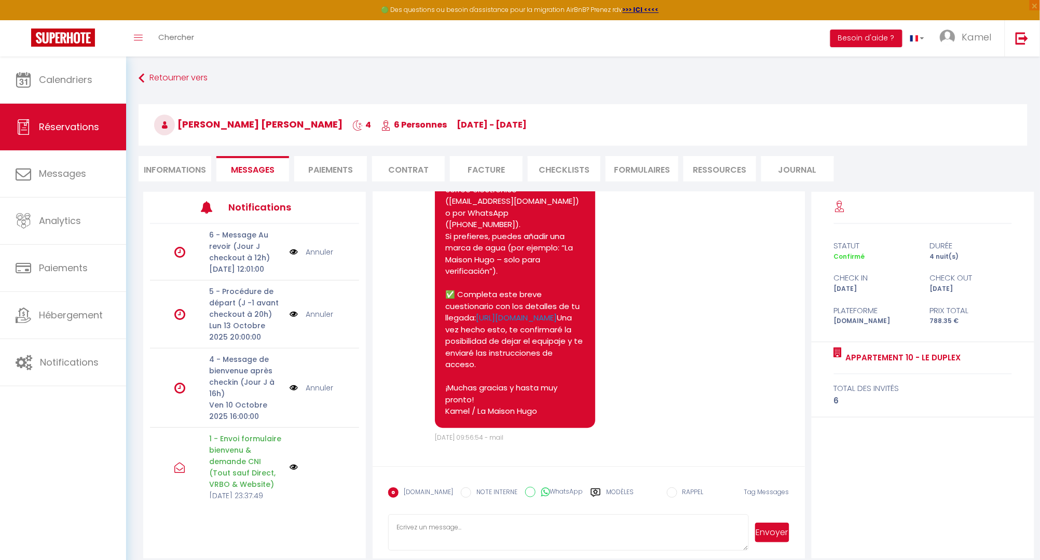
scroll to position [1046, 0]
click at [164, 78] on link "Retourner vers" at bounding box center [583, 78] width 889 height 19
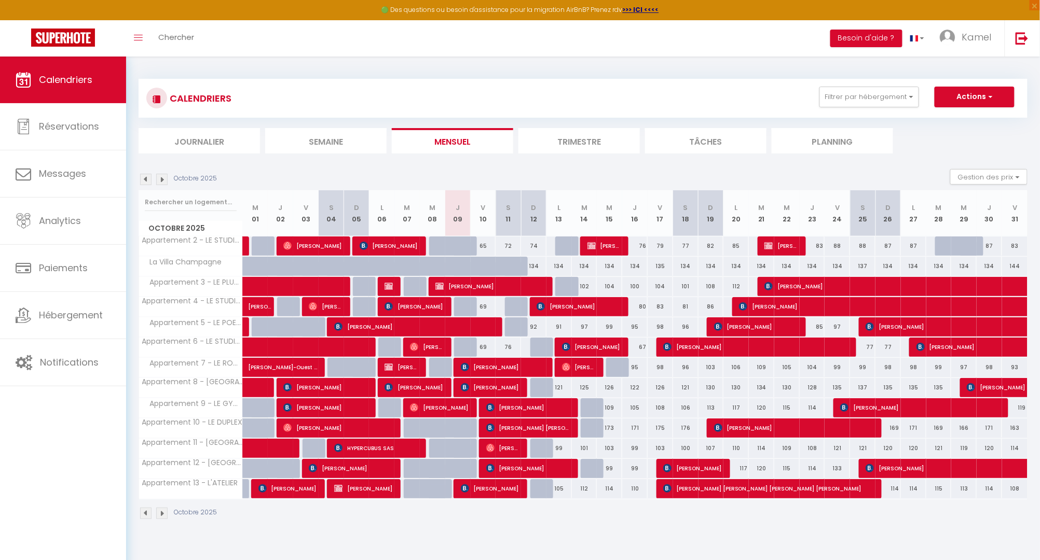
click at [564, 429] on span "[PERSON_NAME] [PERSON_NAME]" at bounding box center [528, 428] width 85 height 20
select select "OK"
select select "0"
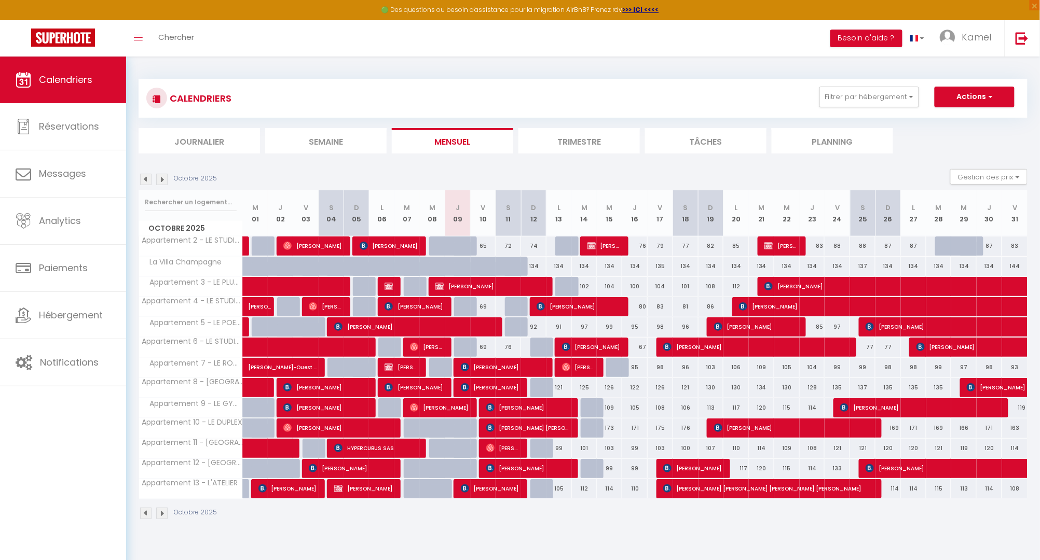
select select "1"
select select
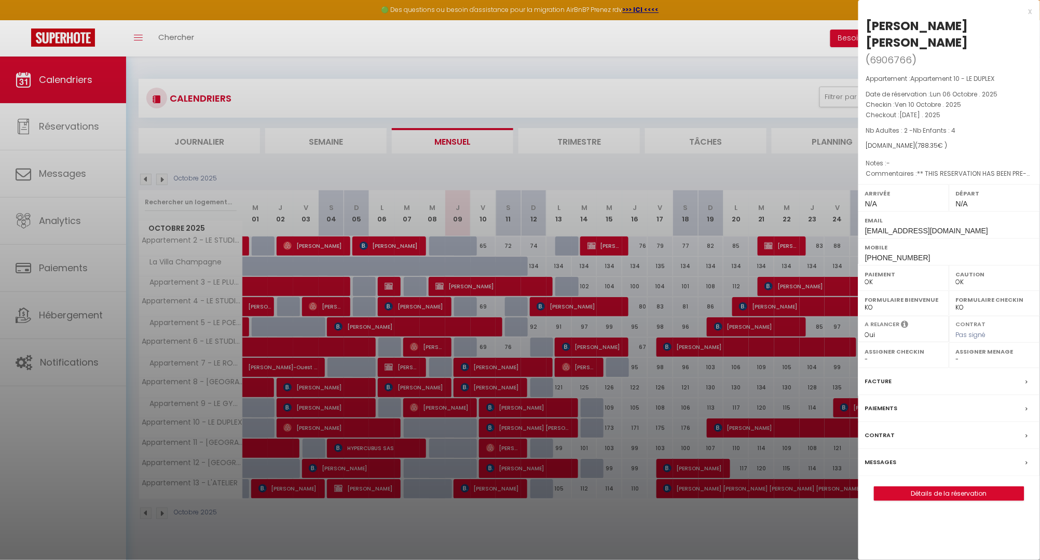
click at [549, 427] on div at bounding box center [520, 280] width 1040 height 560
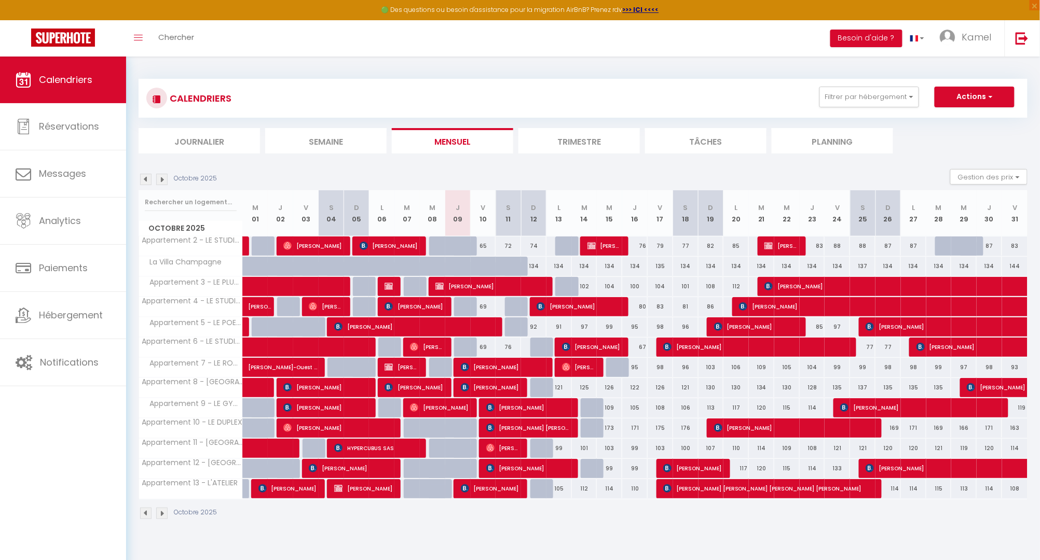
click at [549, 427] on span "[PERSON_NAME] [PERSON_NAME]" at bounding box center [528, 428] width 85 height 20
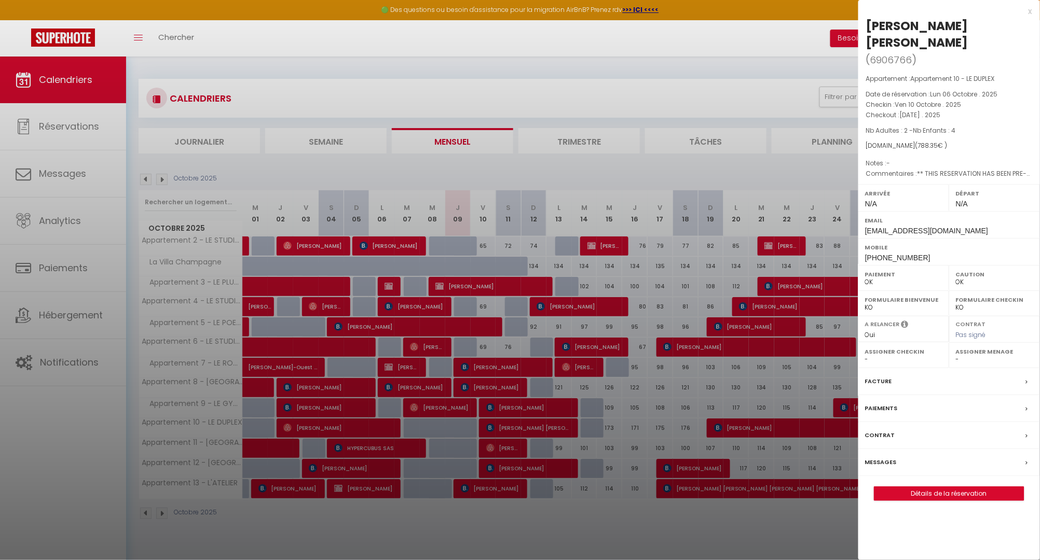
click at [539, 469] on div at bounding box center [520, 280] width 1040 height 560
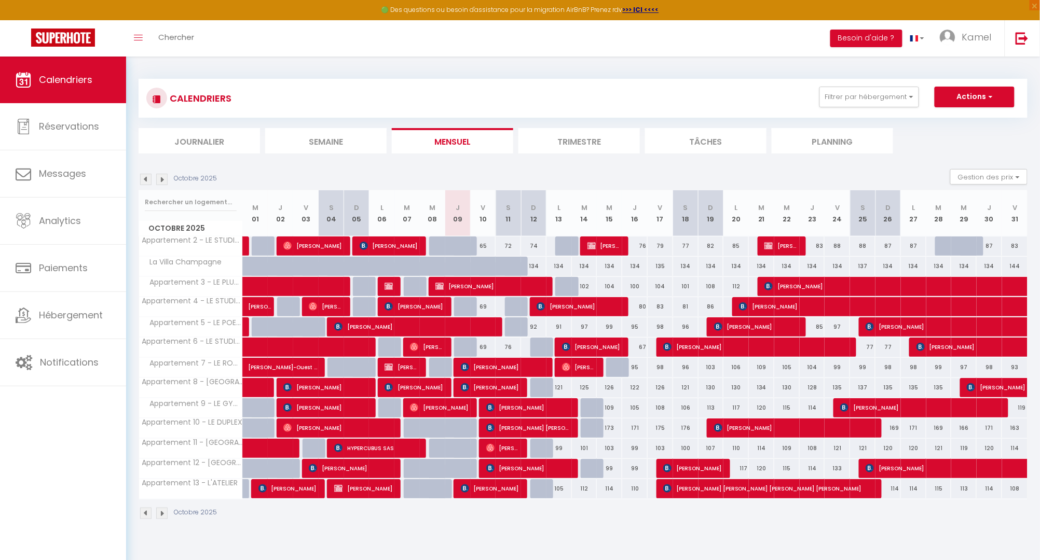
click at [539, 469] on span "[PERSON_NAME]" at bounding box center [528, 469] width 85 height 20
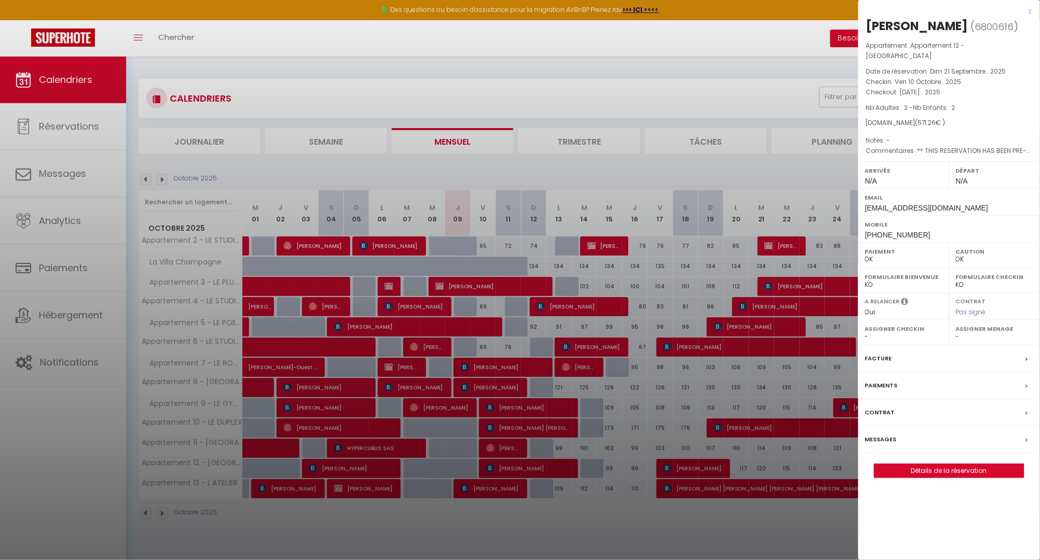
click at [562, 163] on div at bounding box center [520, 280] width 1040 height 560
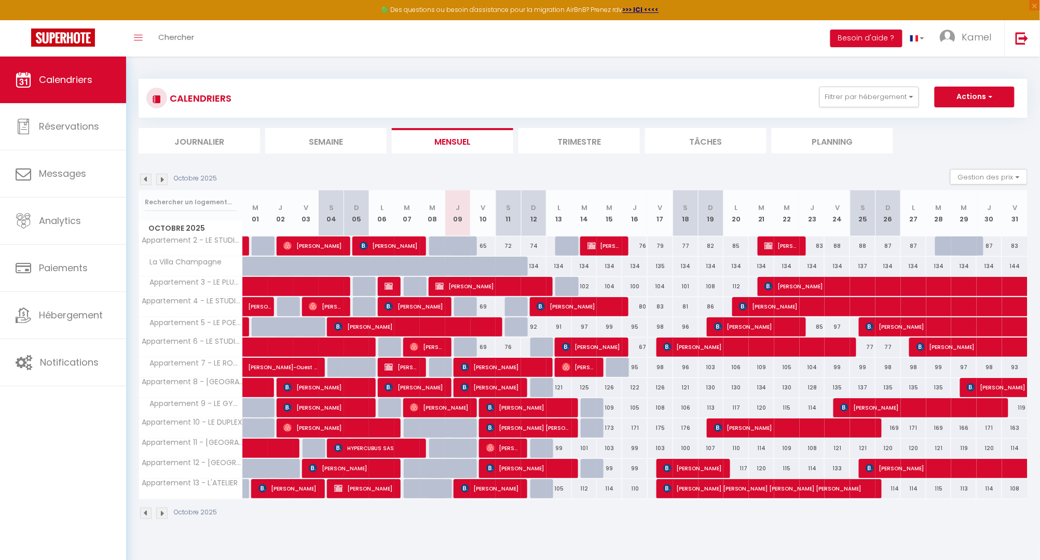
click at [579, 171] on div "Octobre 2025 Gestion des prix Nb Nuits minimum Règles Disponibilité" at bounding box center [583, 179] width 889 height 21
click at [707, 167] on section "Octobre 2025 Gestion des prix Nb Nuits minimum Règles Disponibilité Octobre 202…" at bounding box center [583, 345] width 889 height 372
click at [722, 169] on div "Octobre 2025 Gestion des prix Nb Nuits minimum Règles Disponibilité" at bounding box center [583, 179] width 889 height 21
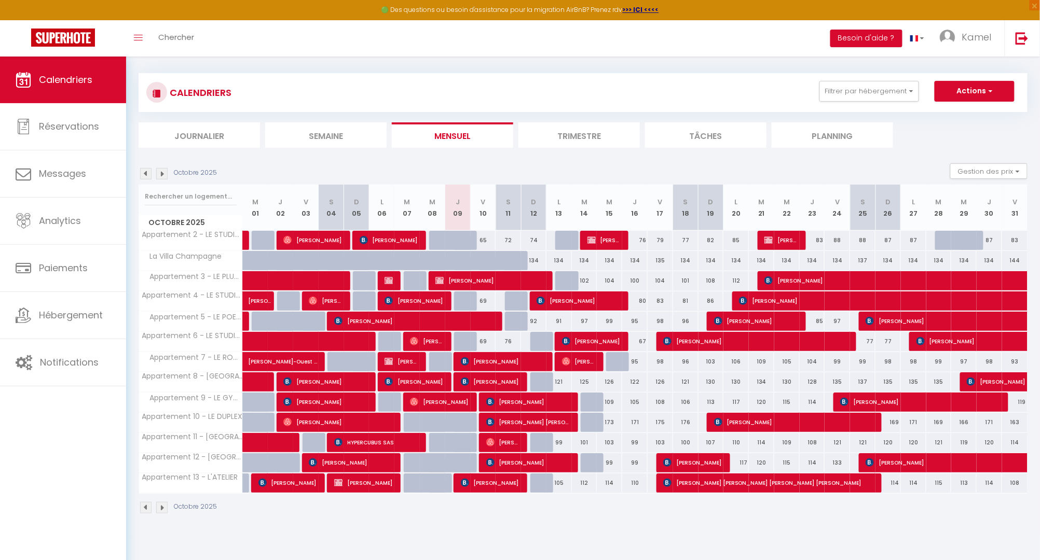
scroll to position [4, 0]
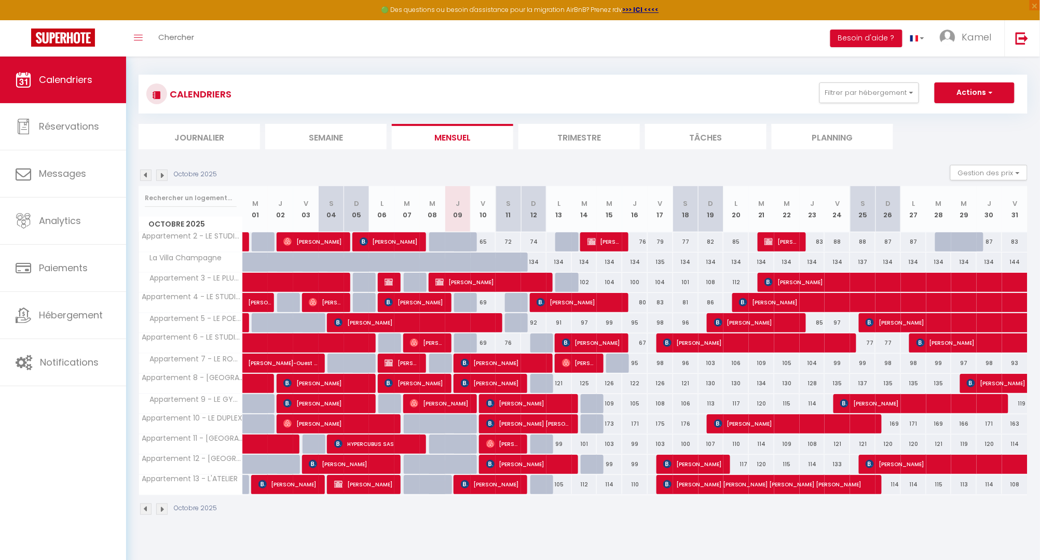
click at [572, 299] on span "[PERSON_NAME]" at bounding box center [579, 303] width 85 height 20
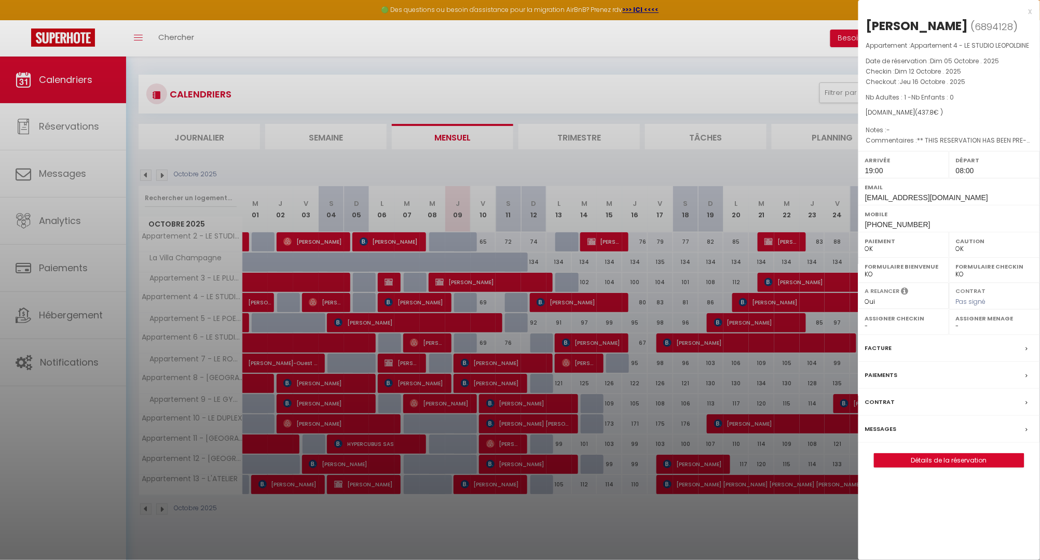
click at [886, 435] on label "Messages" at bounding box center [881, 429] width 32 height 11
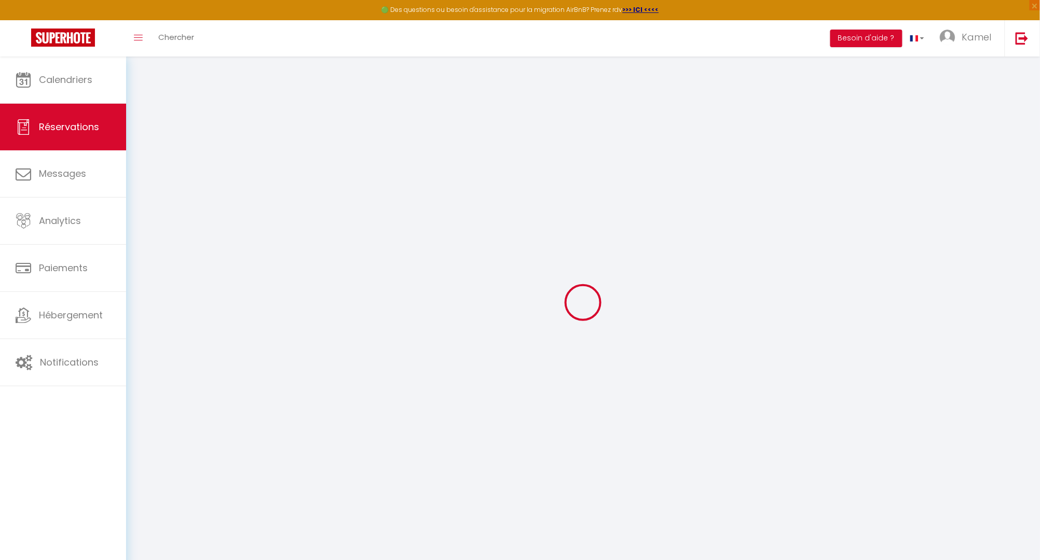
select select
checkbox input "false"
select select
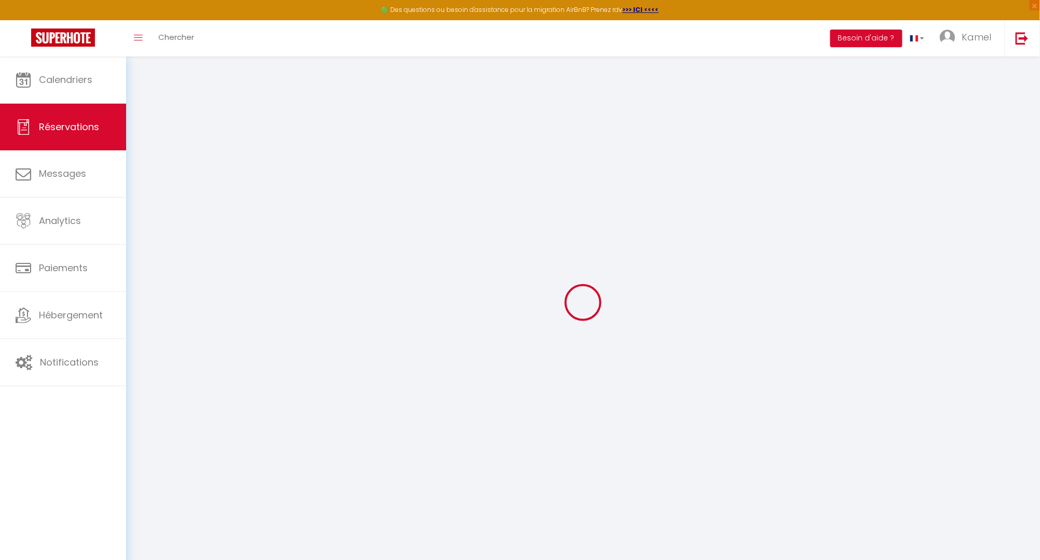
checkbox input "false"
type textarea "** THIS RESERVATION HAS BEEN PRE-PAID ** Approximate time of arrival: between 1…"
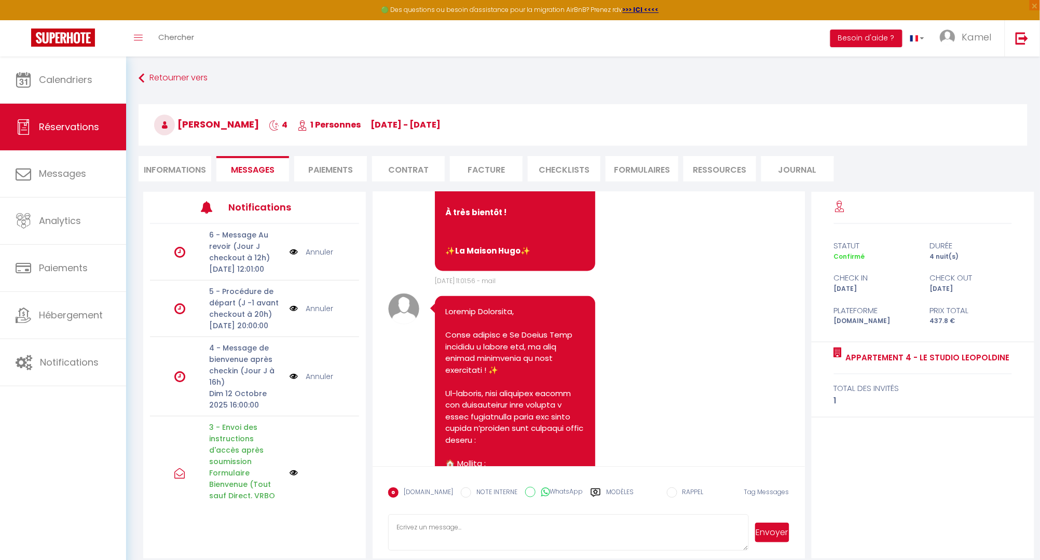
scroll to position [644, 0]
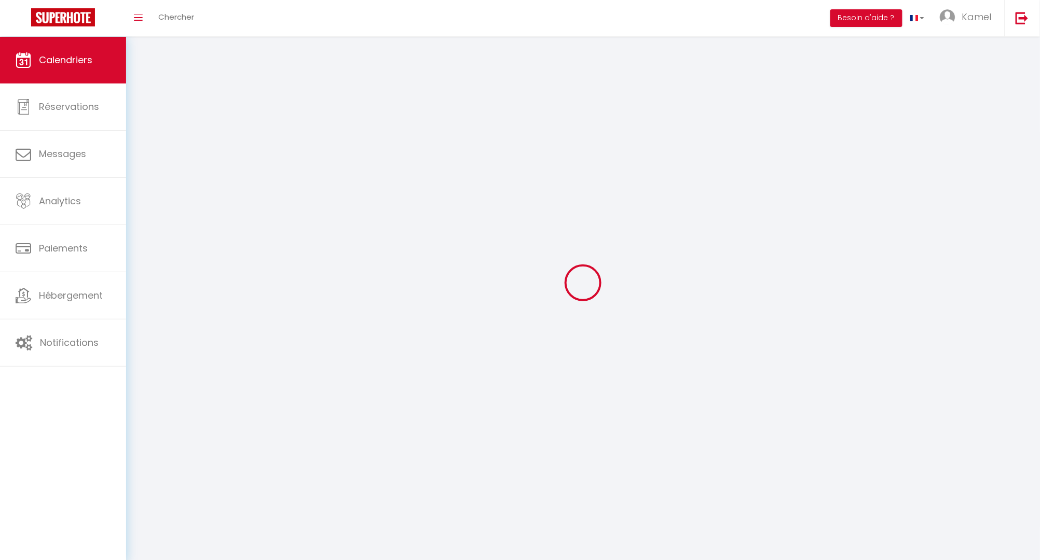
scroll to position [4, 0]
